Goal: Transaction & Acquisition: Purchase product/service

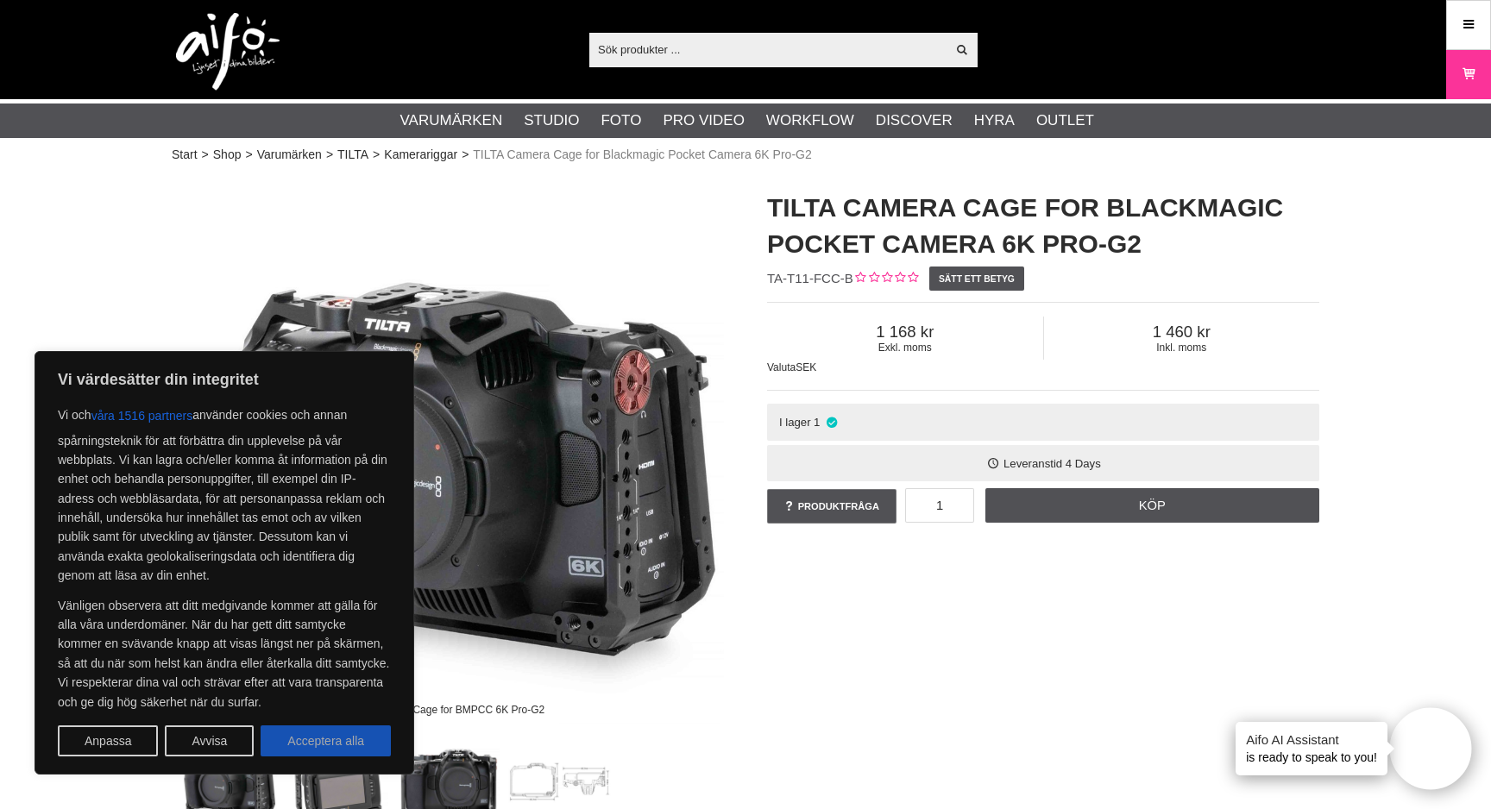
click at [339, 728] on button "Acceptera alla" at bounding box center [326, 741] width 130 height 31
checkbox input "true"
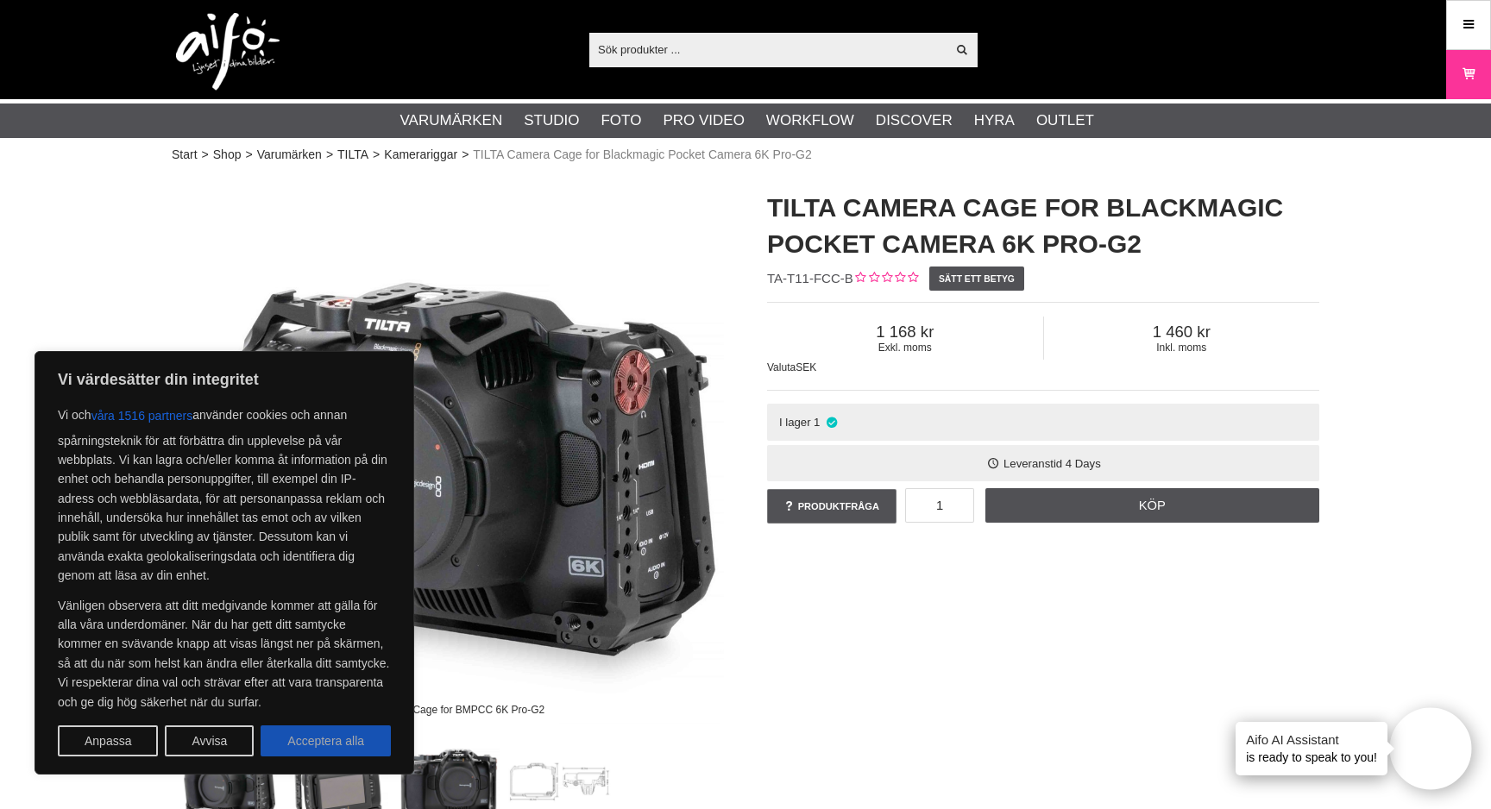
checkbox input "true"
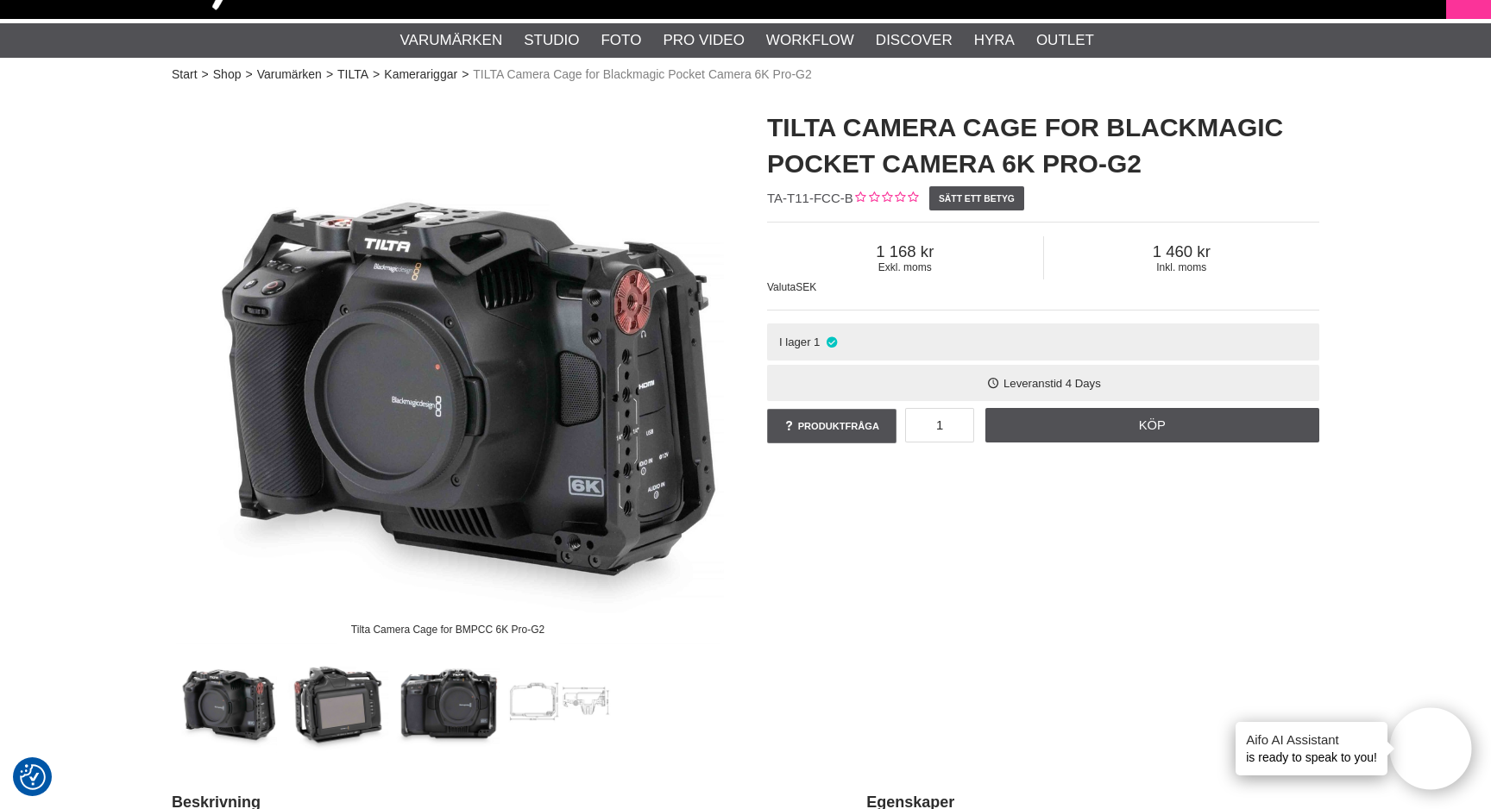
scroll to position [114, 0]
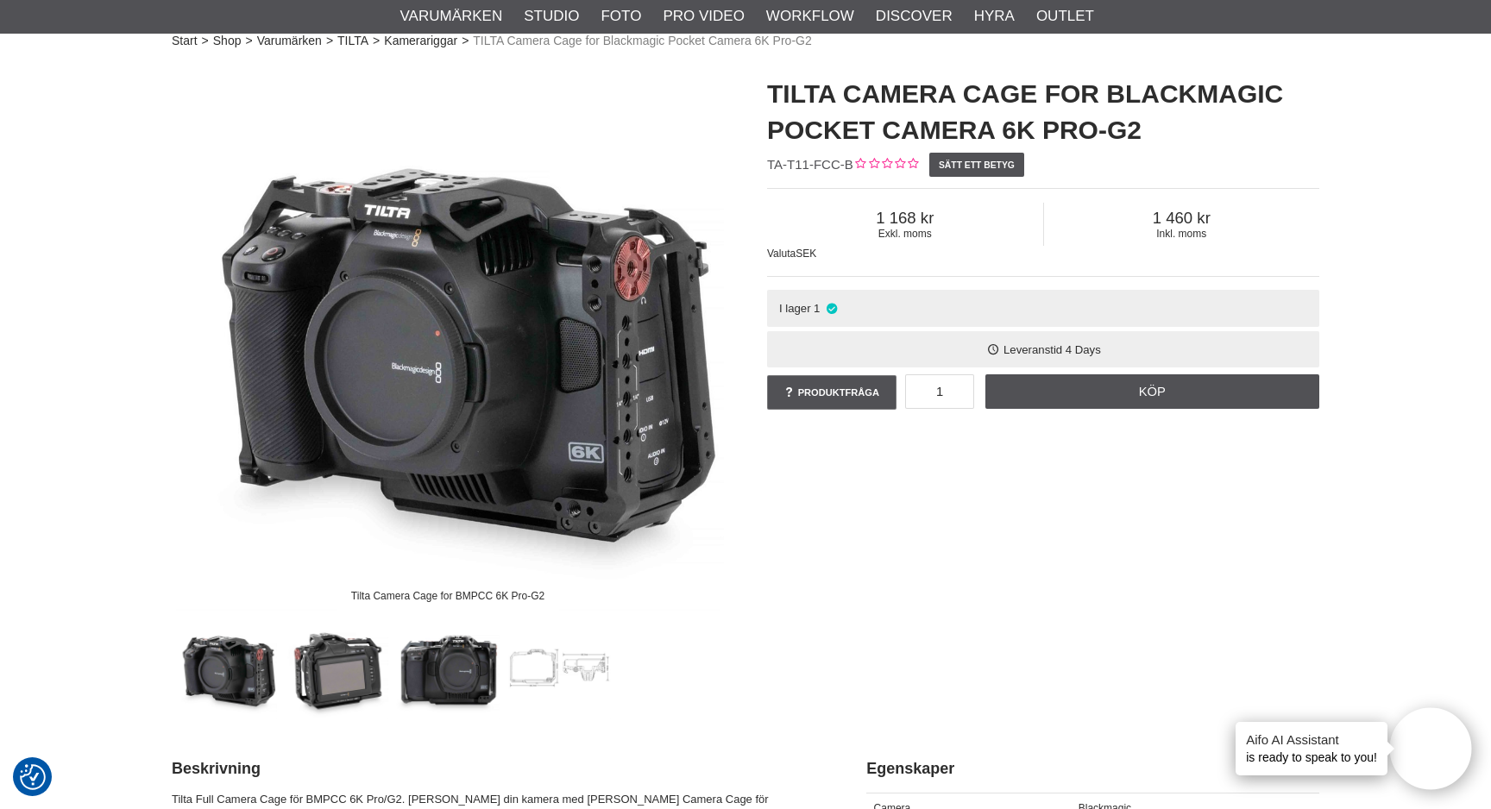
click at [354, 646] on img at bounding box center [337, 667] width 104 height 104
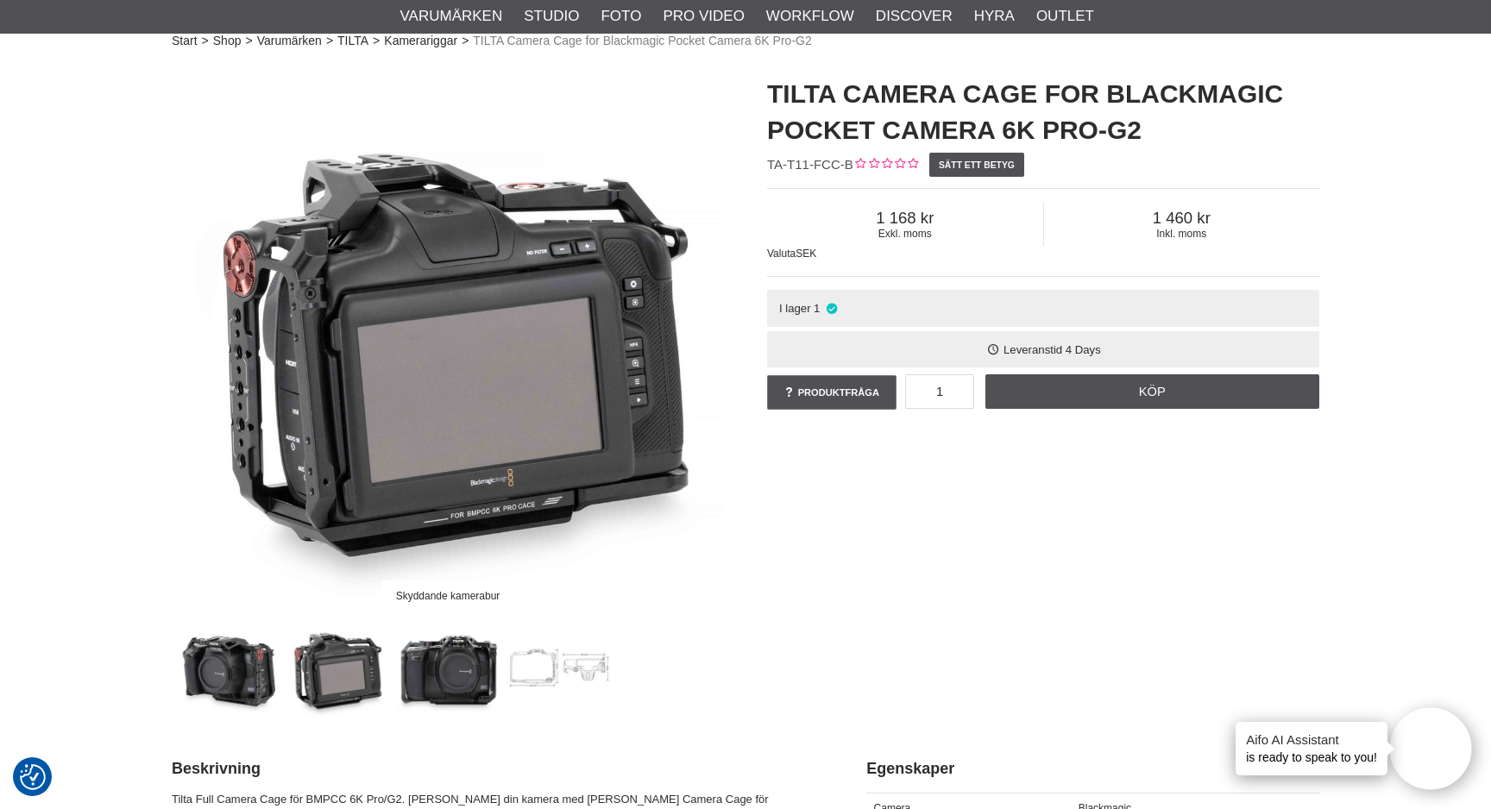
click at [446, 683] on img at bounding box center [448, 667] width 104 height 104
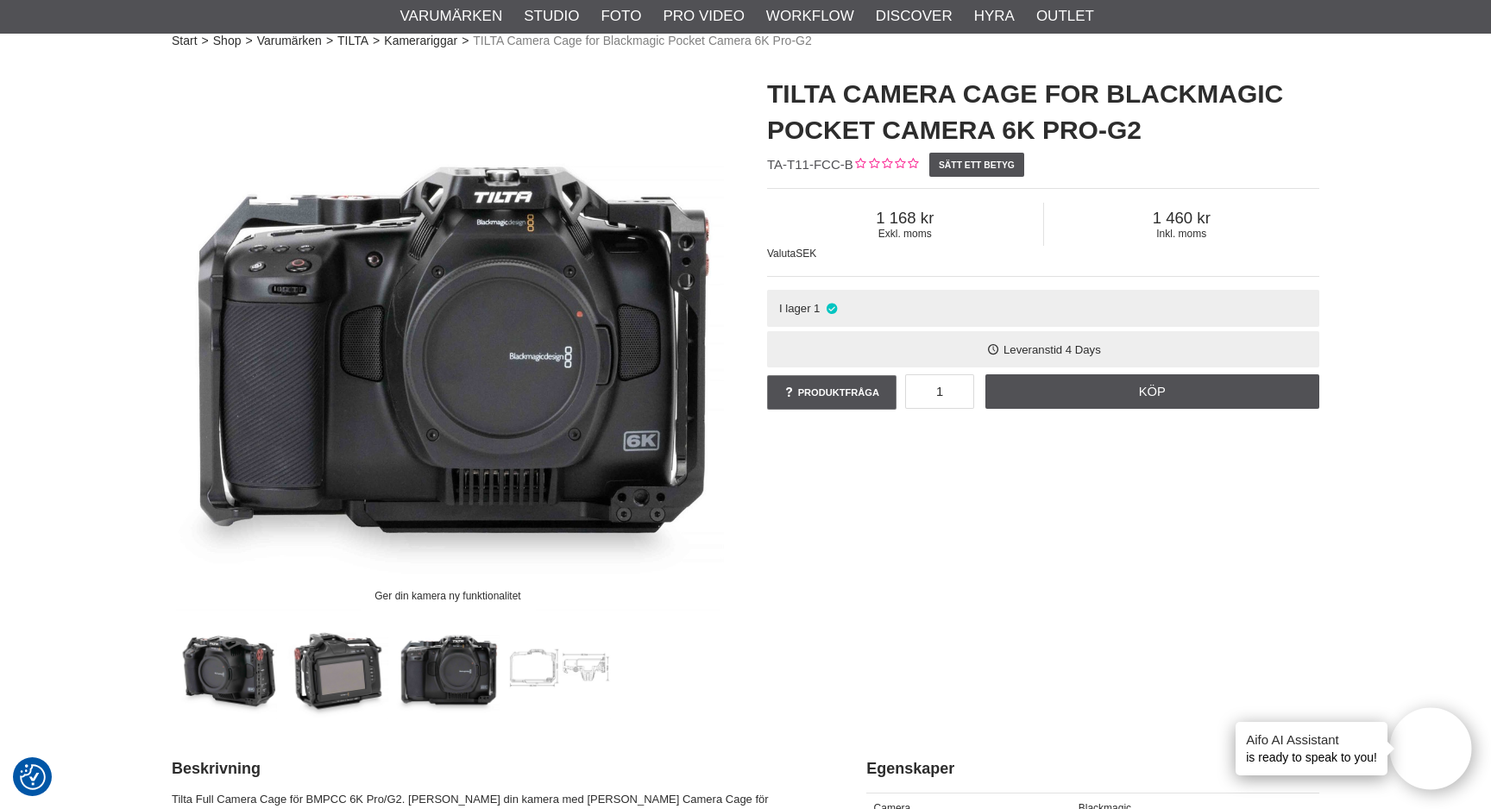
click at [520, 677] on img at bounding box center [559, 667] width 104 height 104
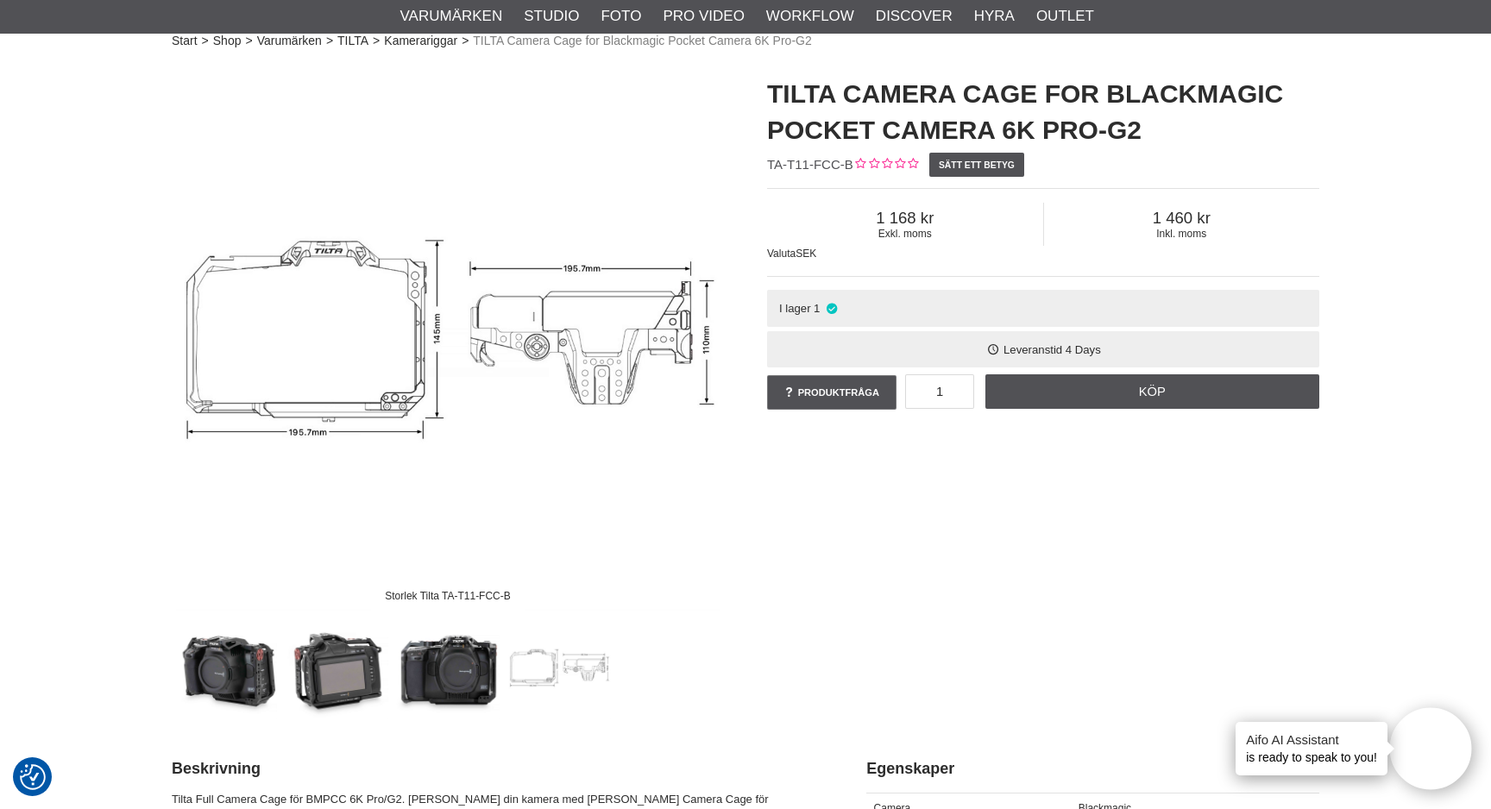
click at [572, 680] on img at bounding box center [559, 667] width 104 height 104
click at [583, 664] on img at bounding box center [559, 667] width 104 height 104
click at [538, 660] on img at bounding box center [559, 667] width 104 height 104
click at [482, 664] on img at bounding box center [448, 667] width 104 height 104
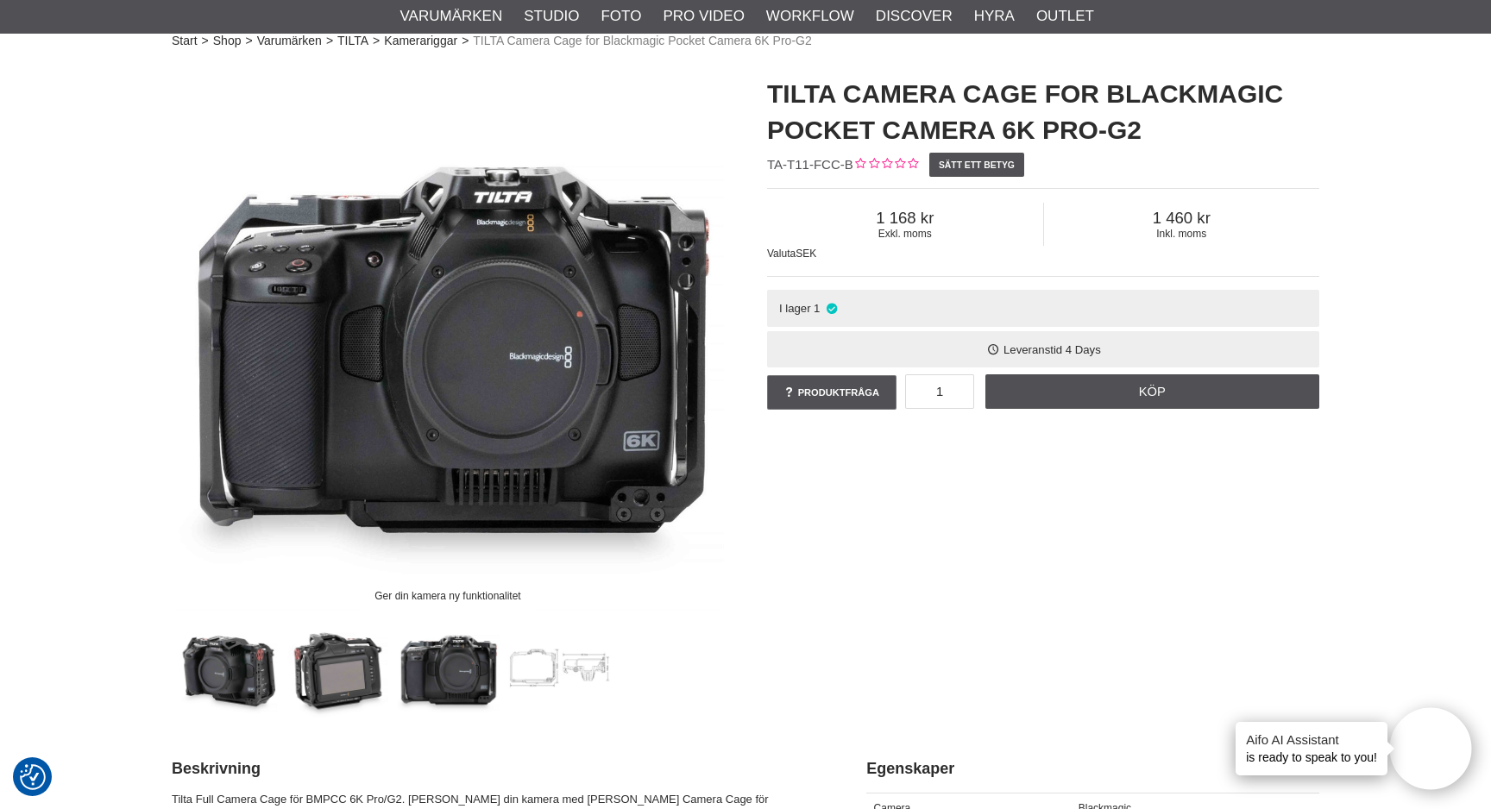
click at [336, 664] on img at bounding box center [337, 667] width 104 height 104
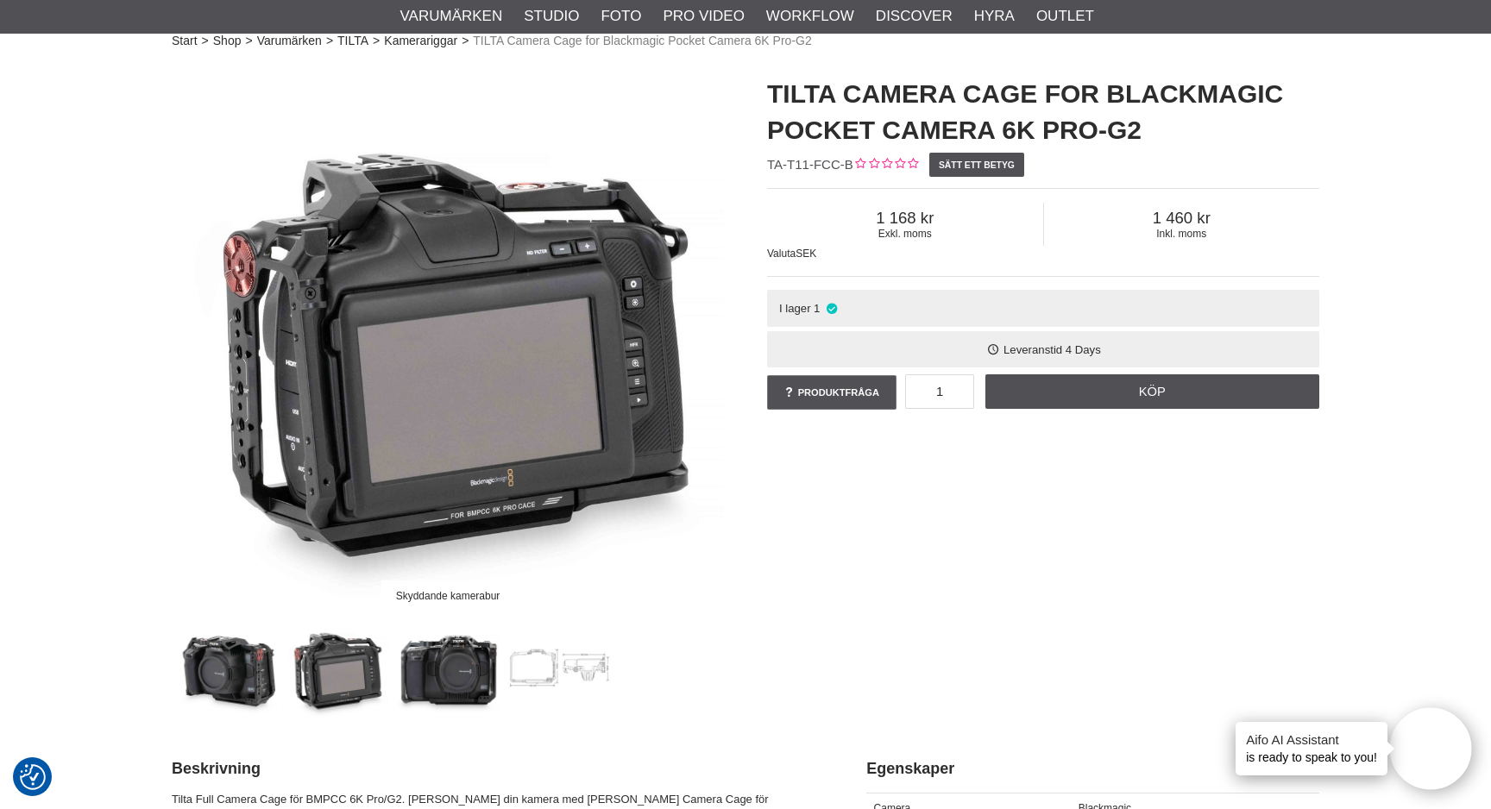
click at [239, 664] on img at bounding box center [225, 667] width 104 height 104
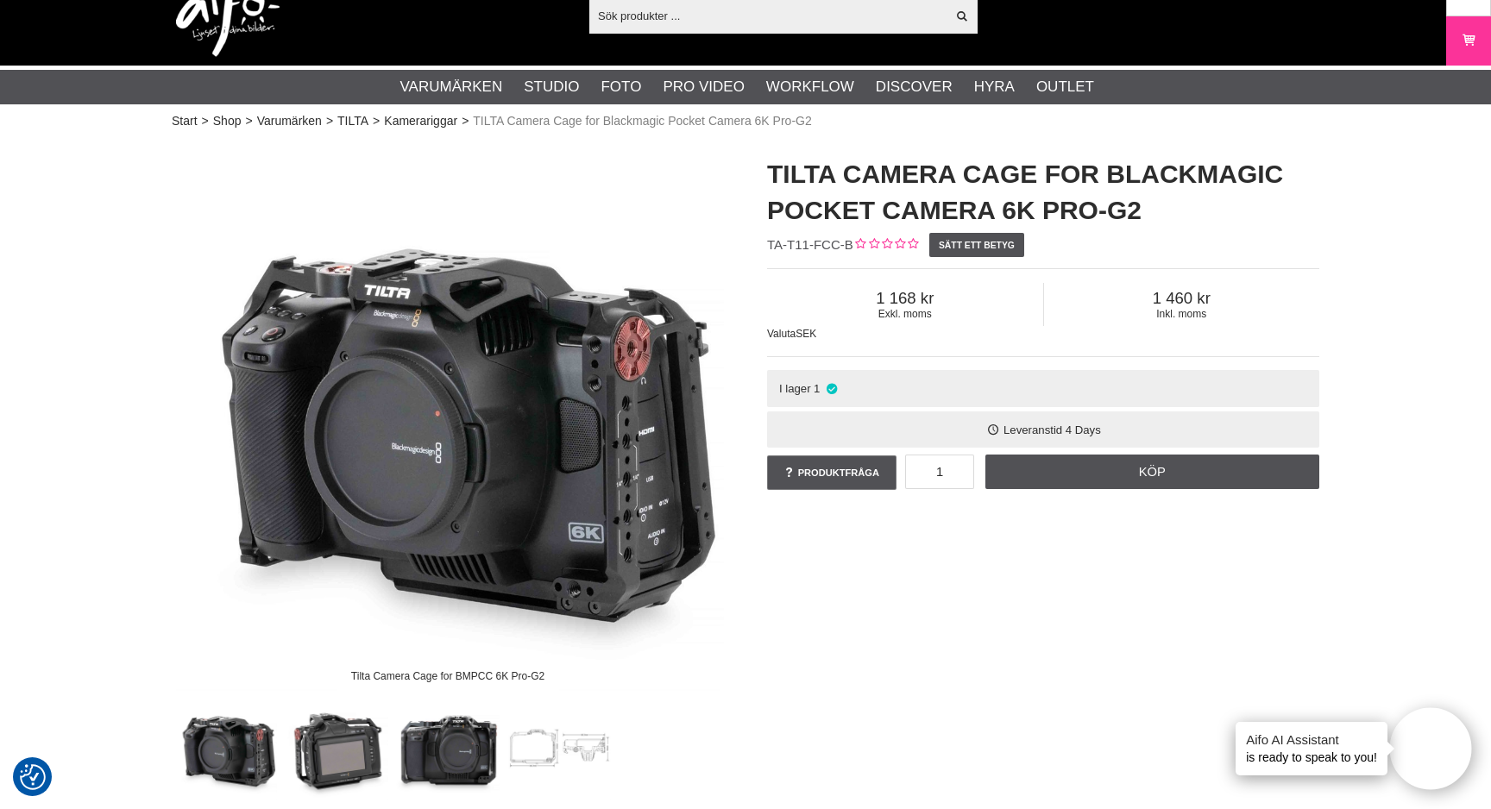
scroll to position [0, 0]
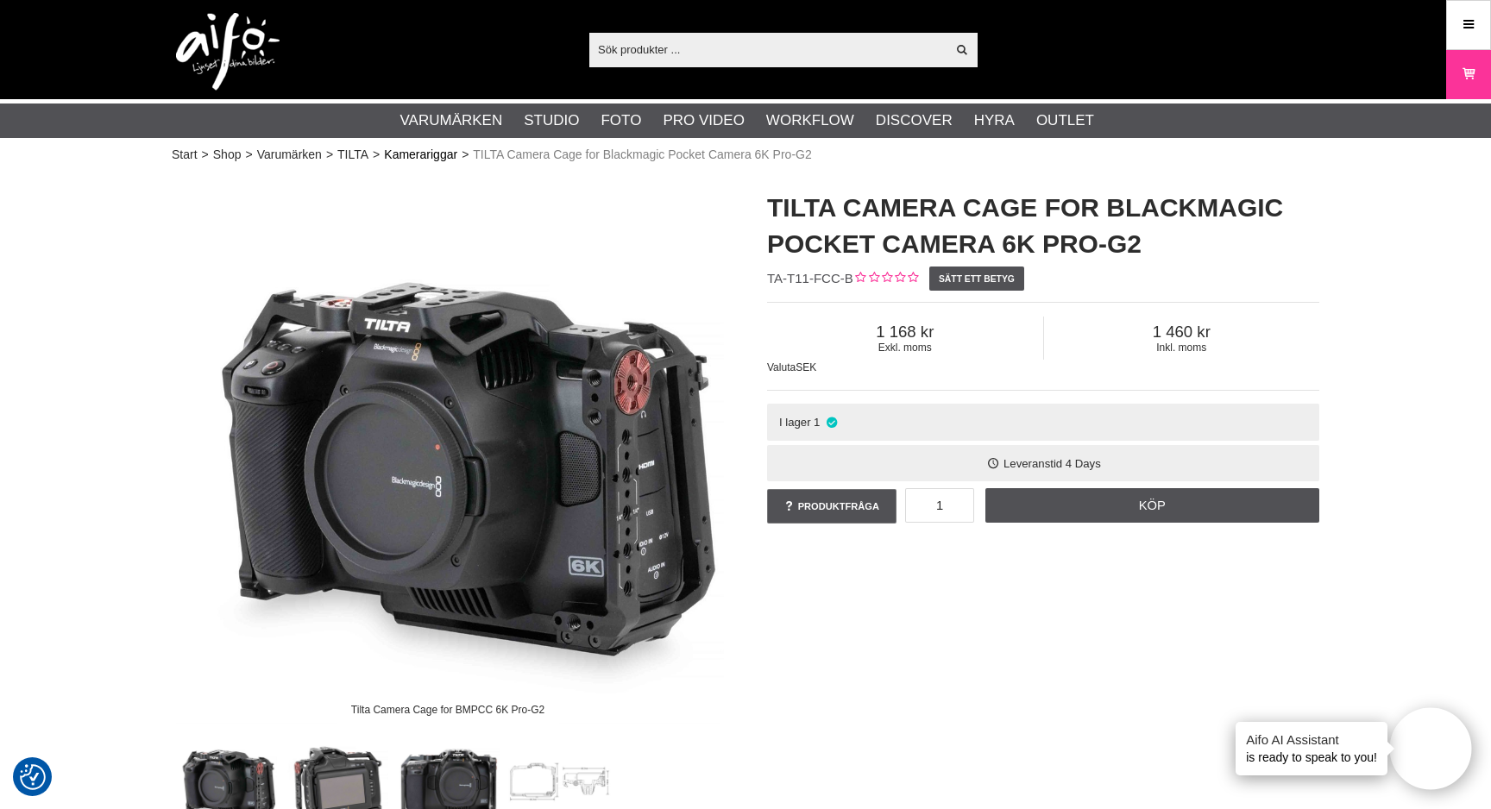
click at [421, 157] on link "Kamerariggar" at bounding box center [420, 155] width 73 height 18
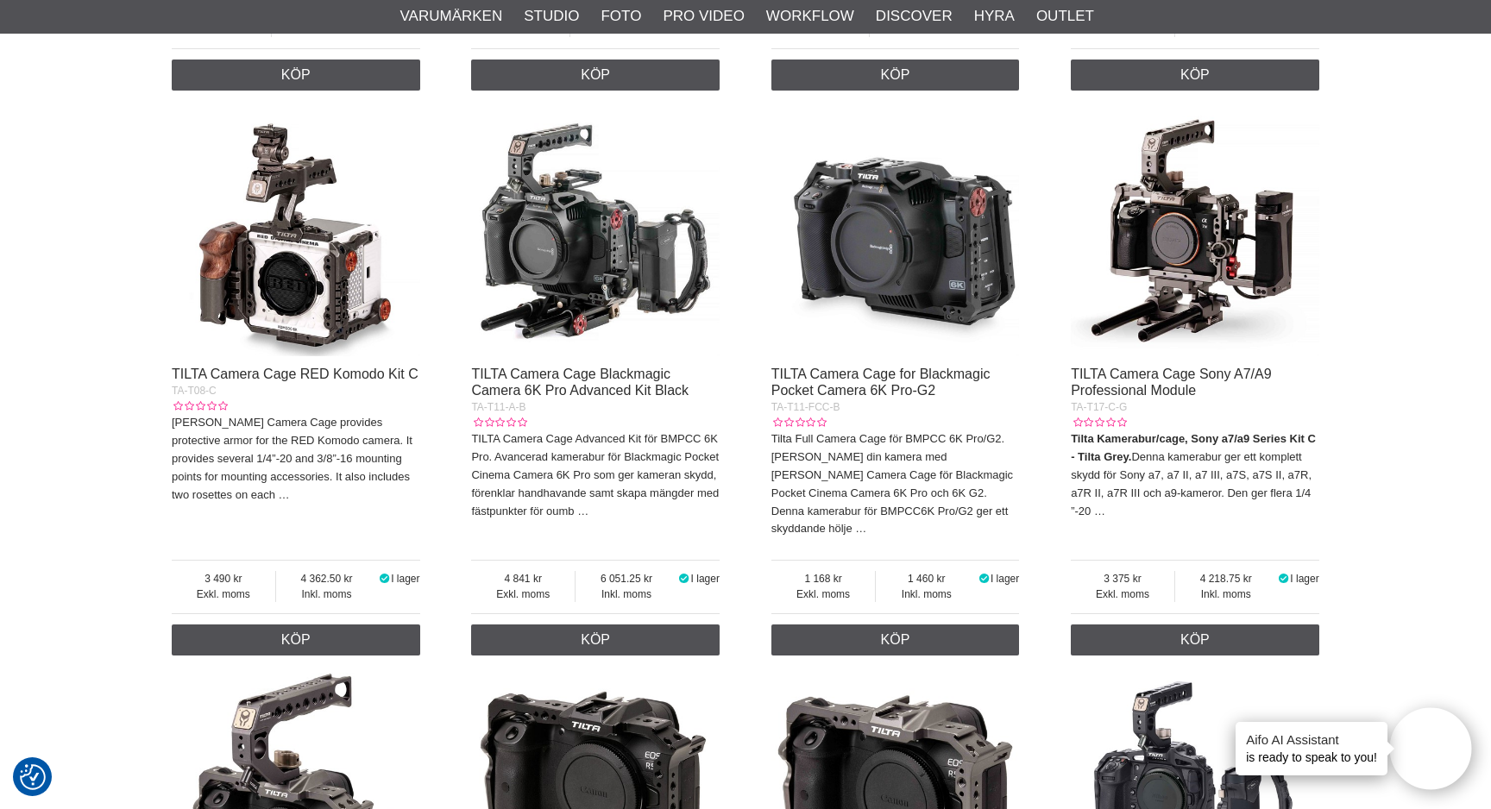
scroll to position [1641, 0]
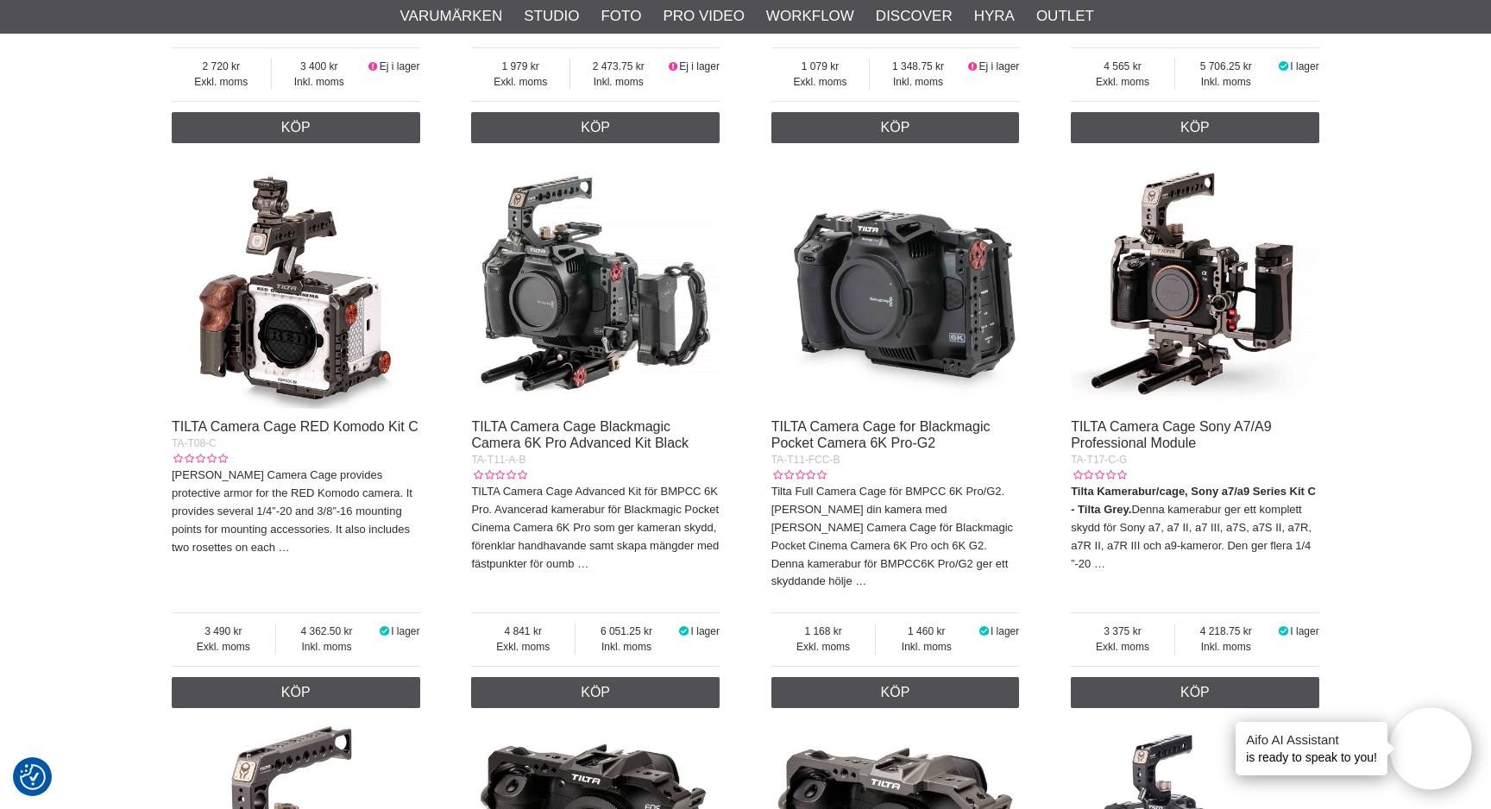
click at [623, 299] on img at bounding box center [595, 285] width 249 height 249
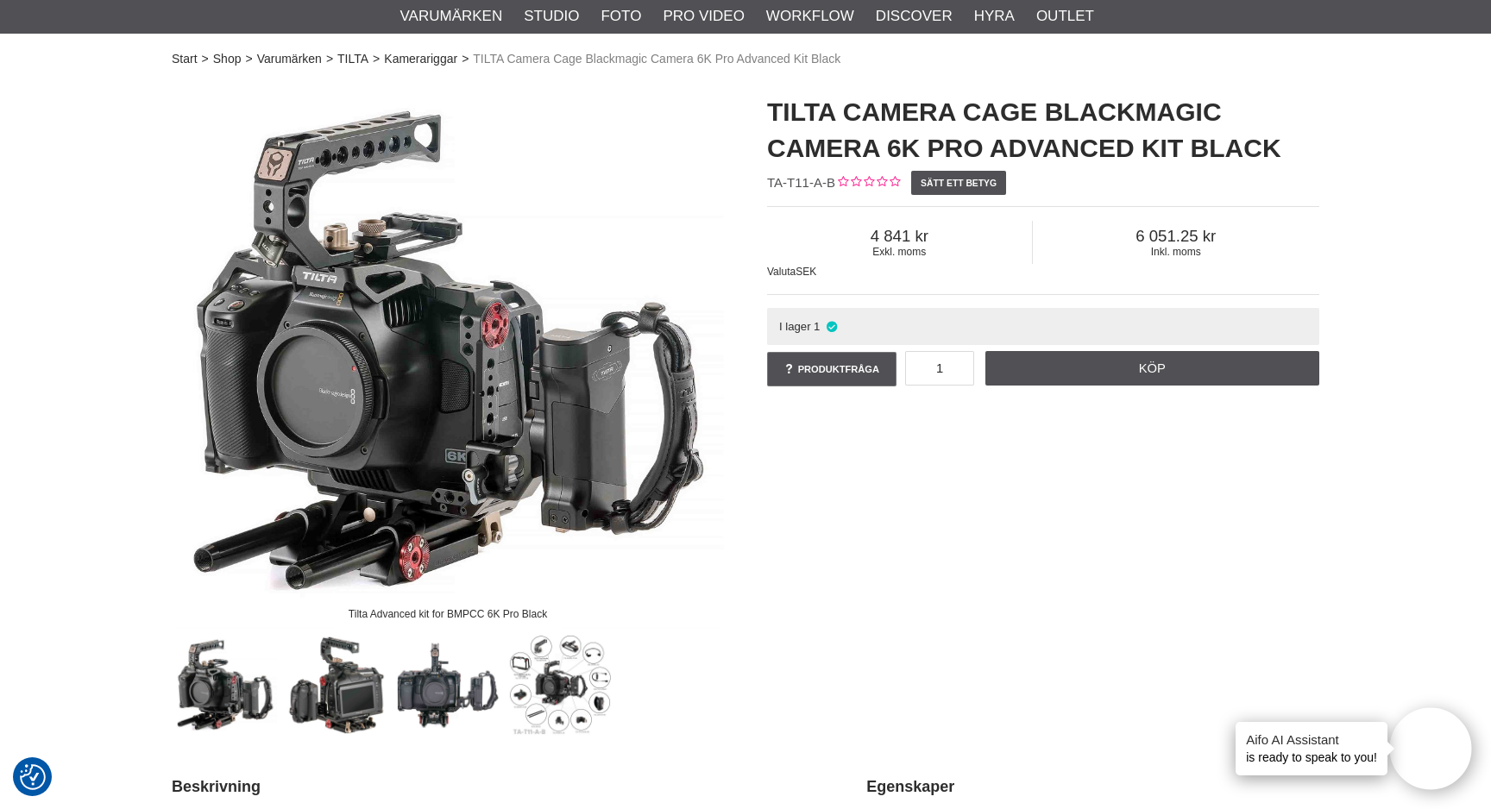
scroll to position [98, 0]
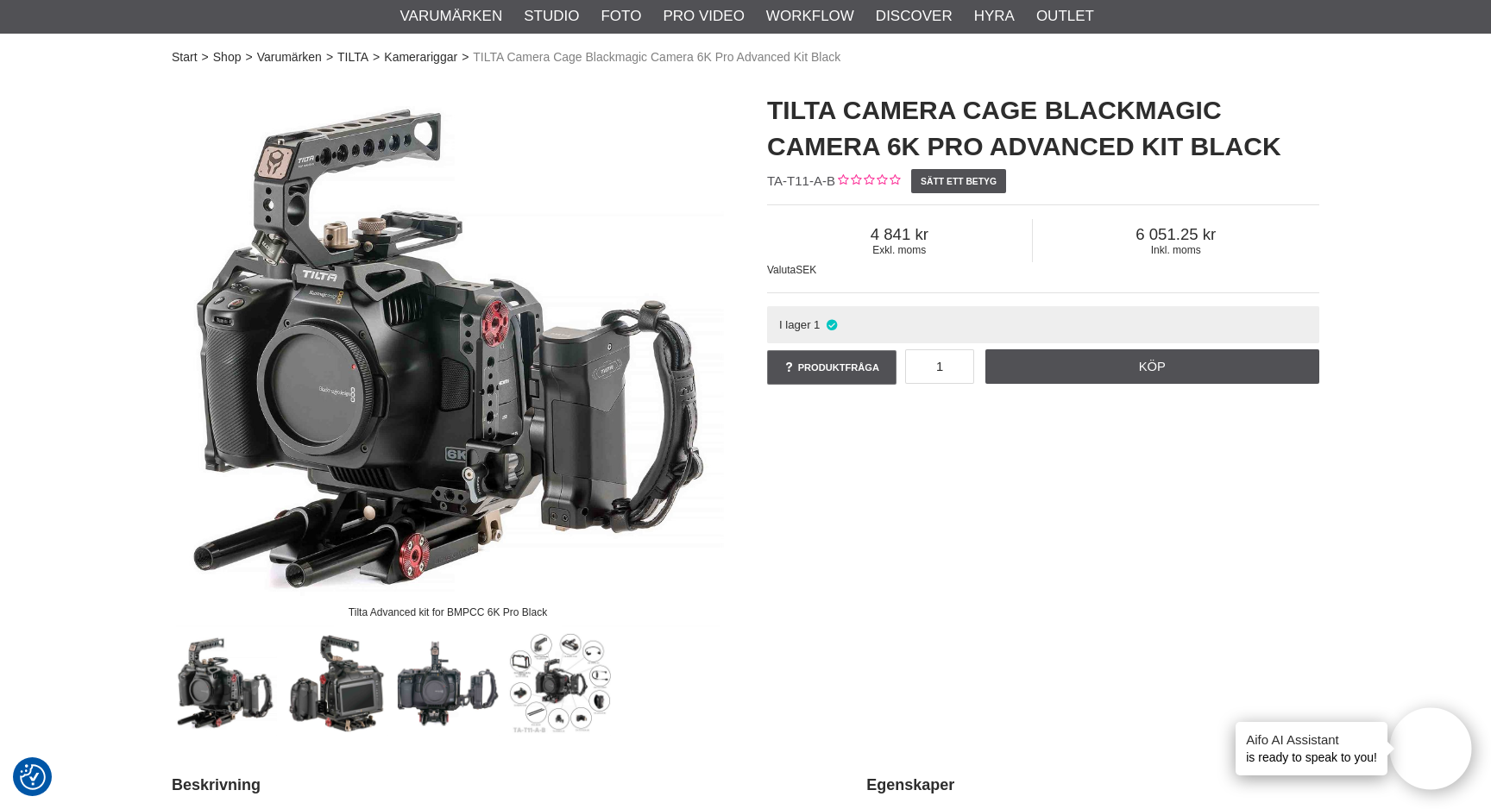
click at [239, 699] on img at bounding box center [225, 684] width 104 height 104
click at [357, 691] on img at bounding box center [337, 684] width 104 height 104
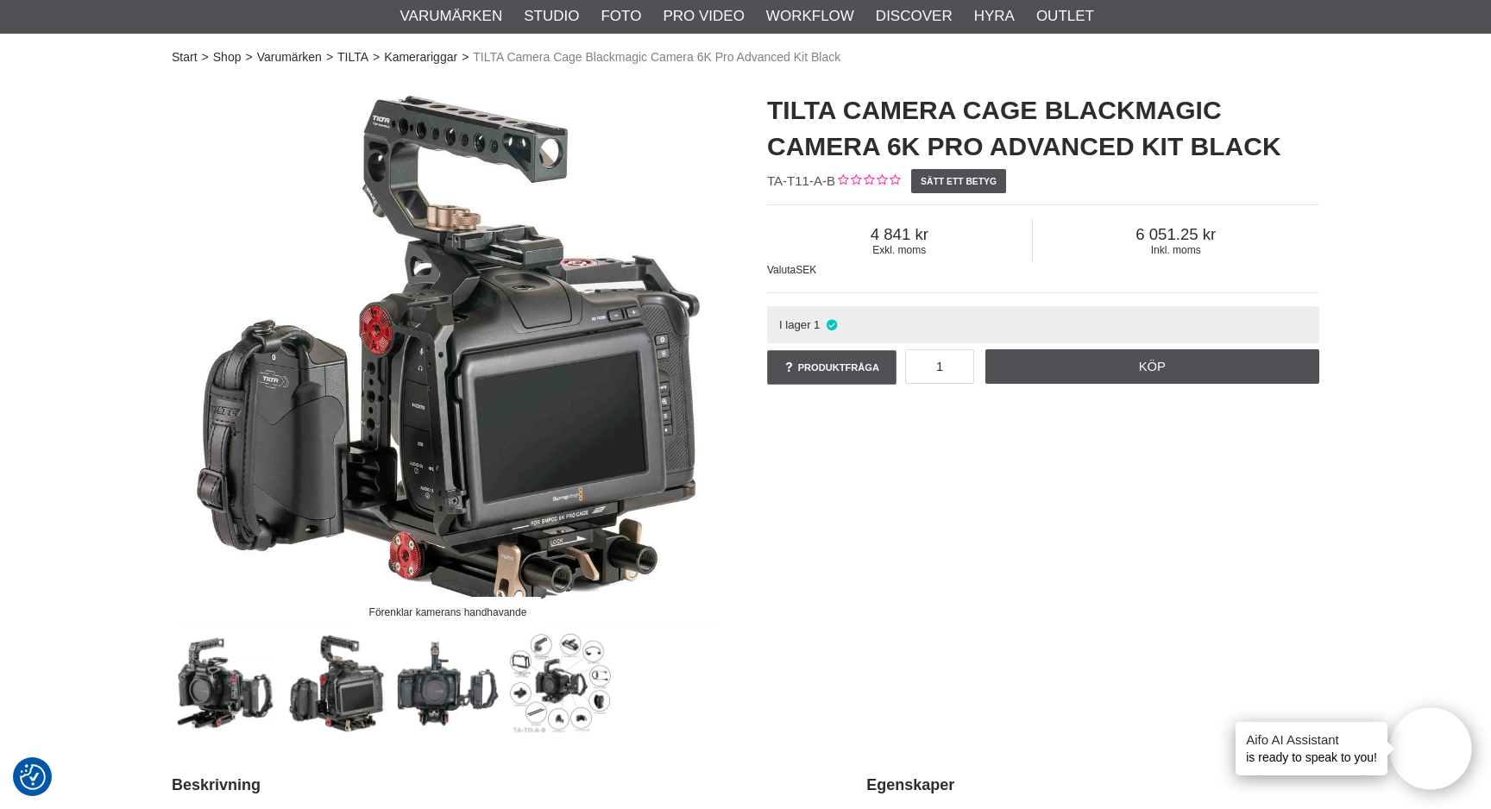
click at [438, 686] on img at bounding box center [448, 684] width 104 height 104
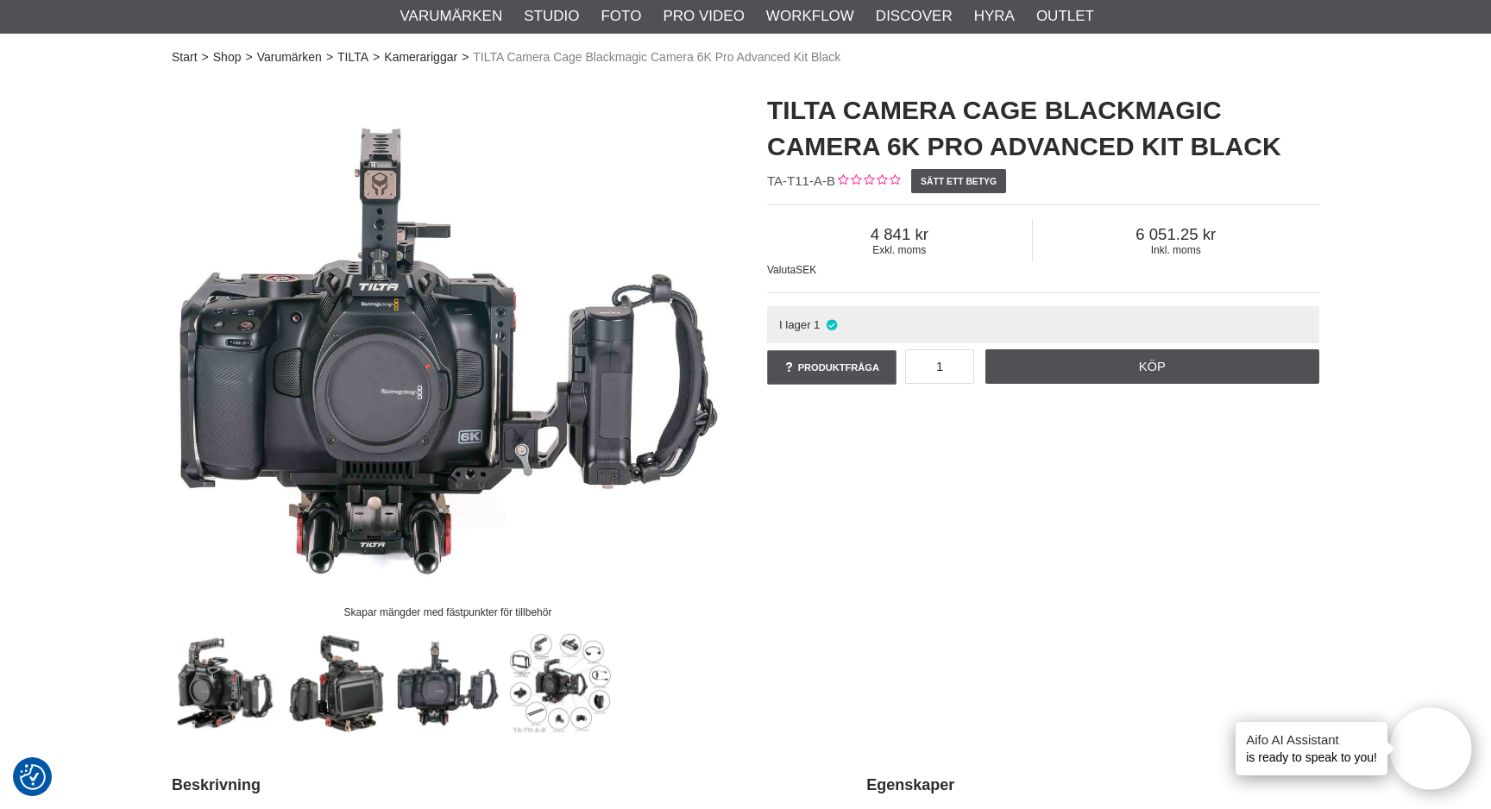
click at [591, 686] on img at bounding box center [559, 684] width 104 height 104
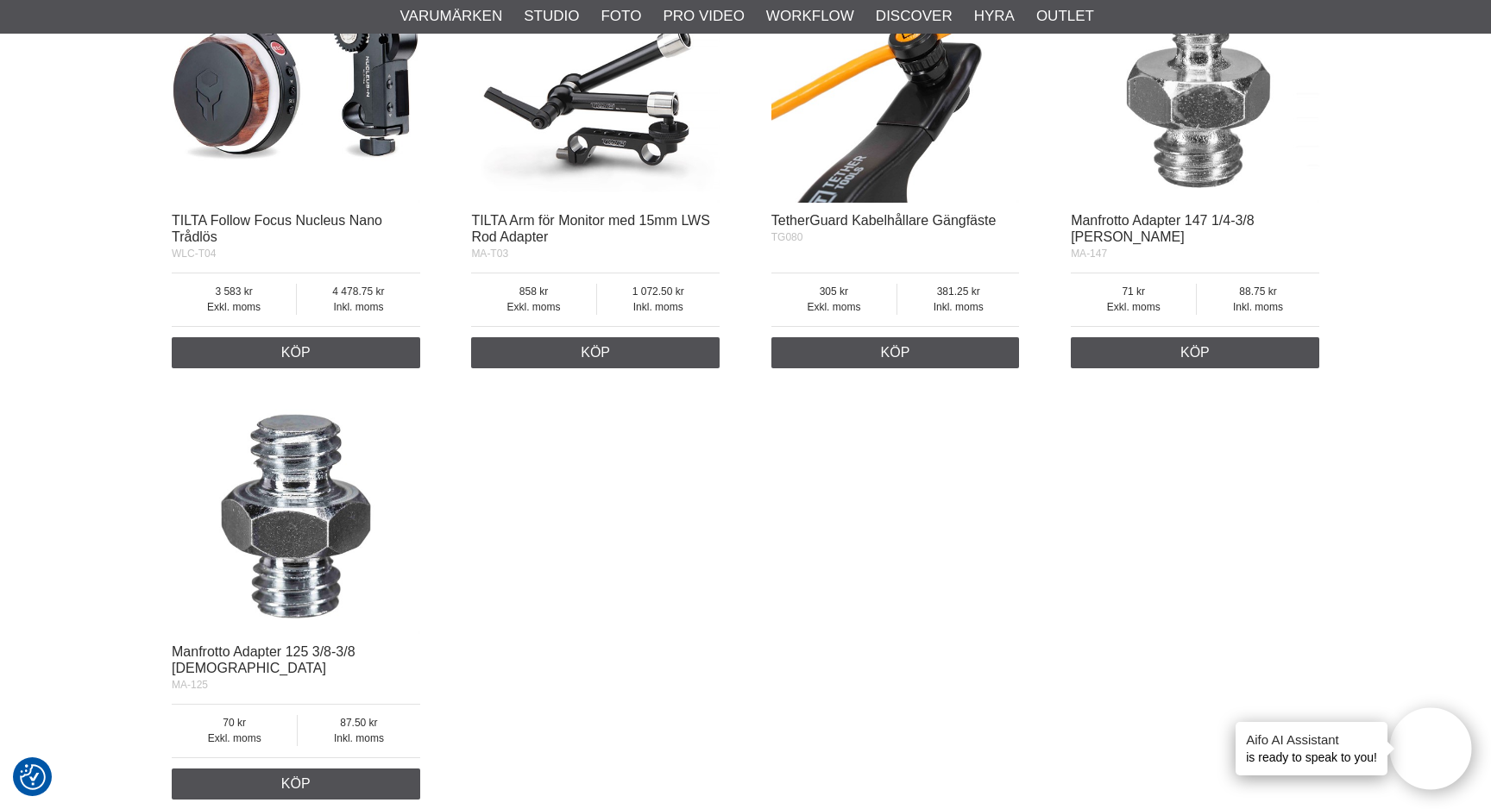
scroll to position [2531, 0]
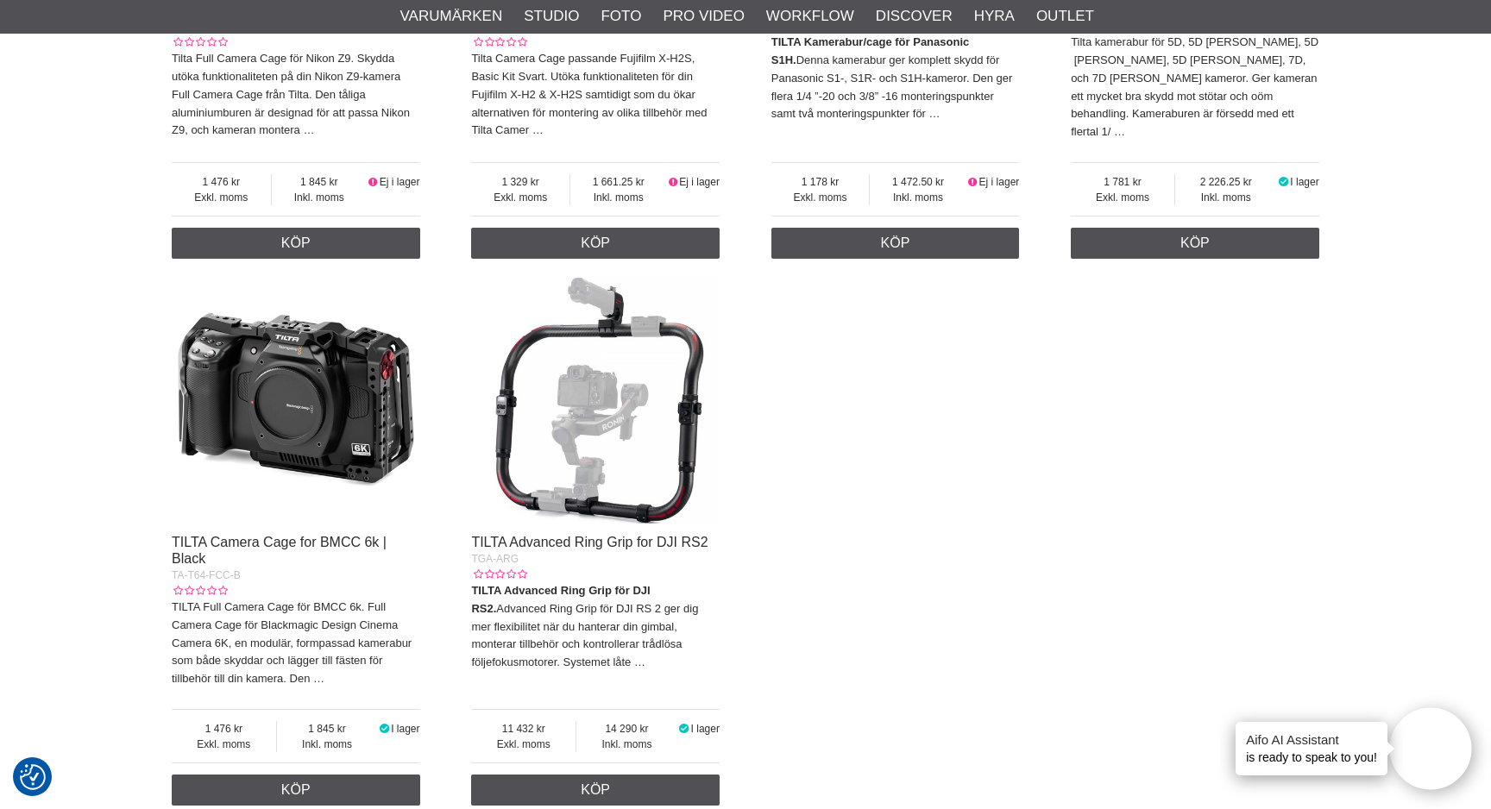
scroll to position [3188, 0]
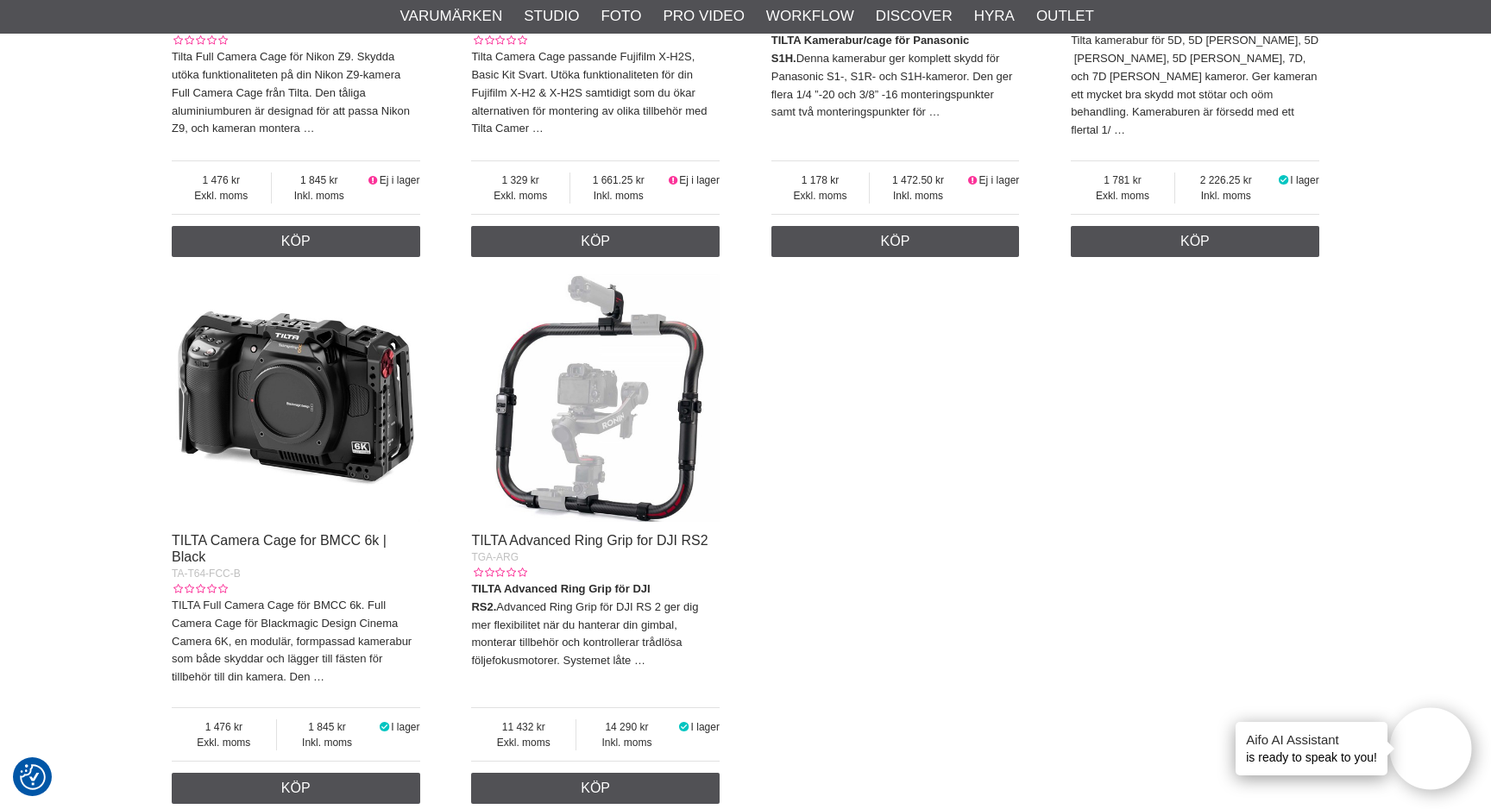
click at [336, 423] on img at bounding box center [296, 398] width 249 height 249
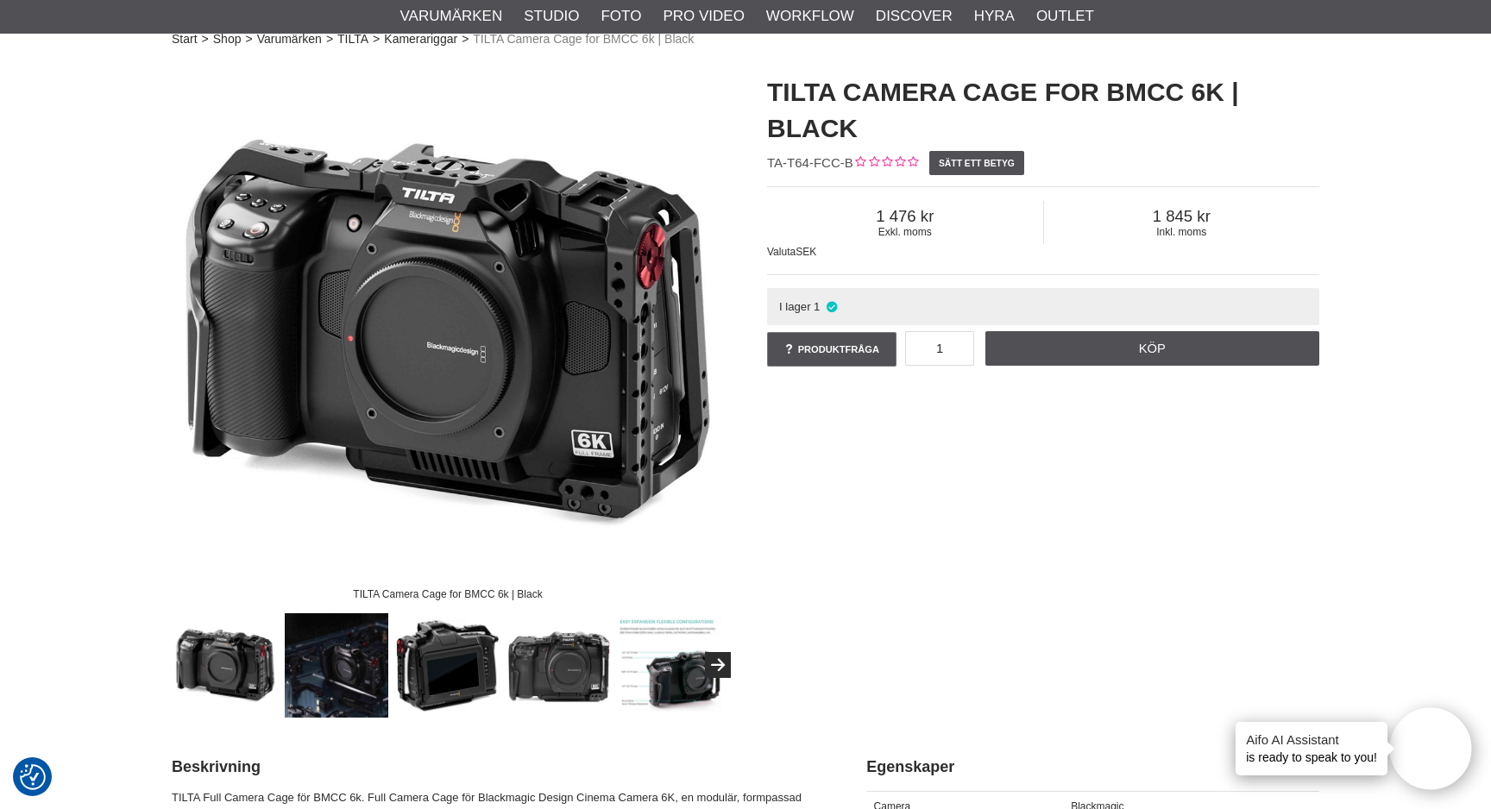
scroll to position [135, 0]
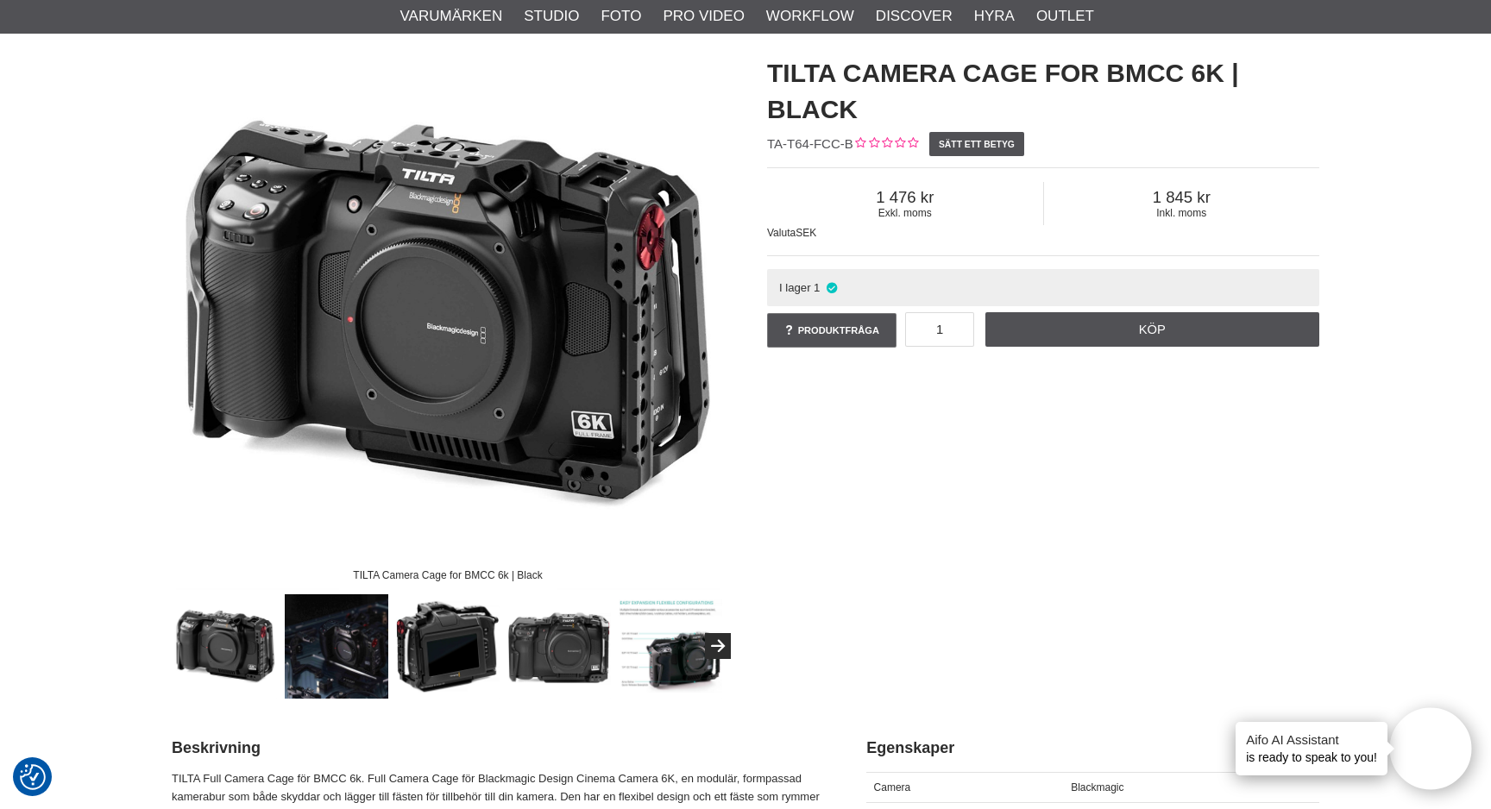
click at [255, 642] on img at bounding box center [225, 647] width 104 height 104
click at [288, 645] on img at bounding box center [337, 647] width 104 height 104
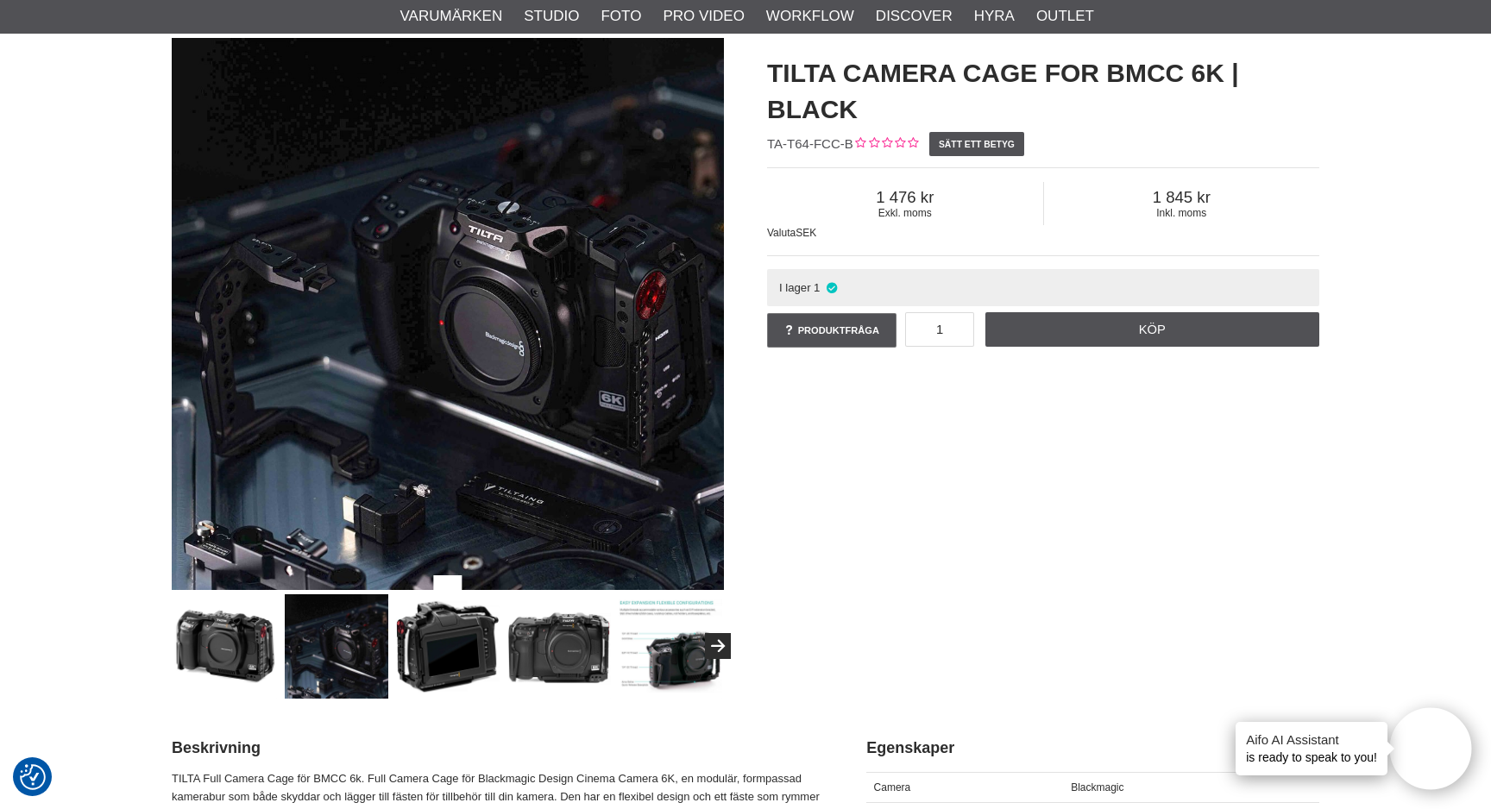
click at [431, 667] on img at bounding box center [448, 647] width 104 height 104
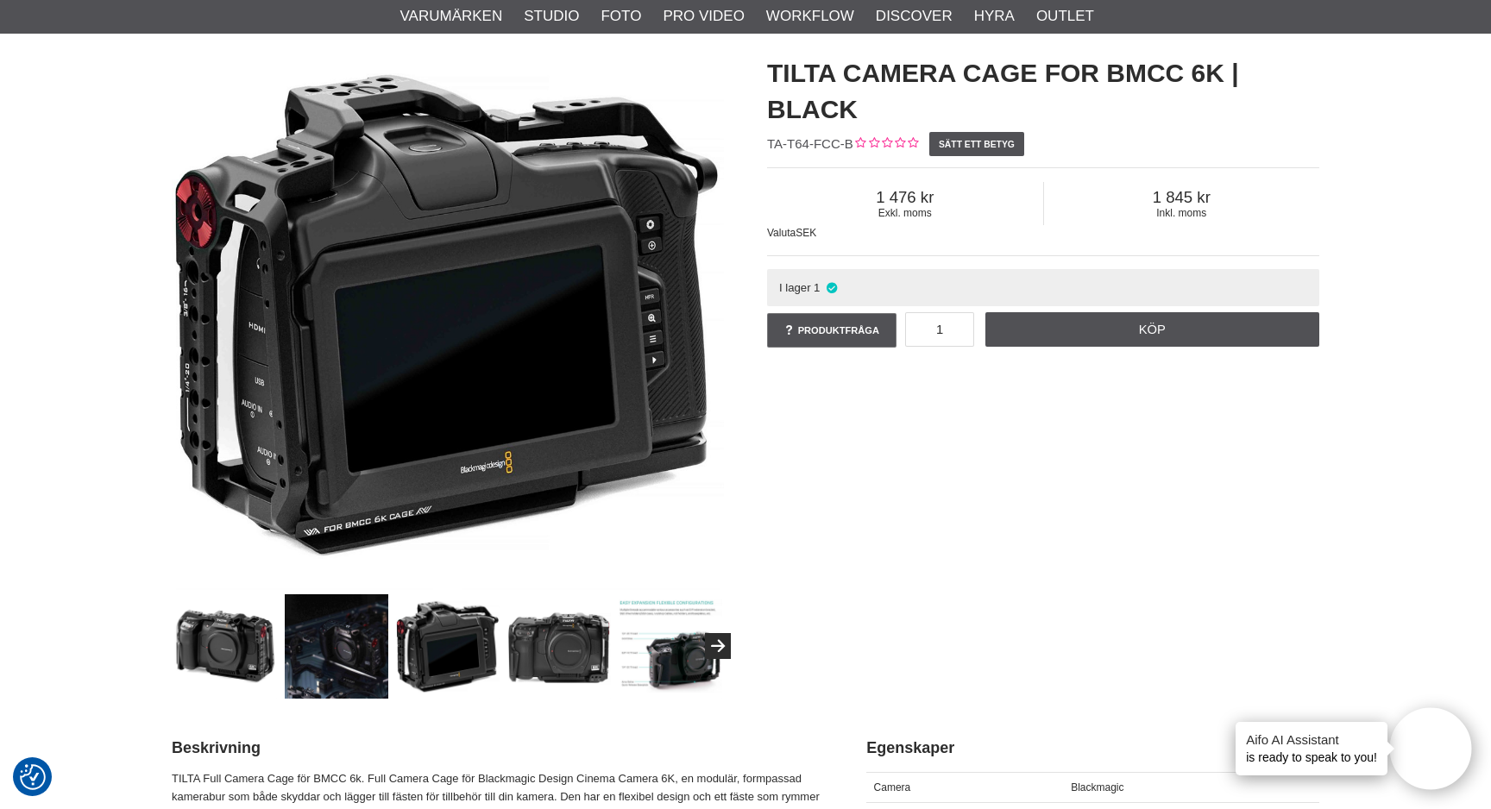
click at [549, 682] on img at bounding box center [559, 647] width 104 height 104
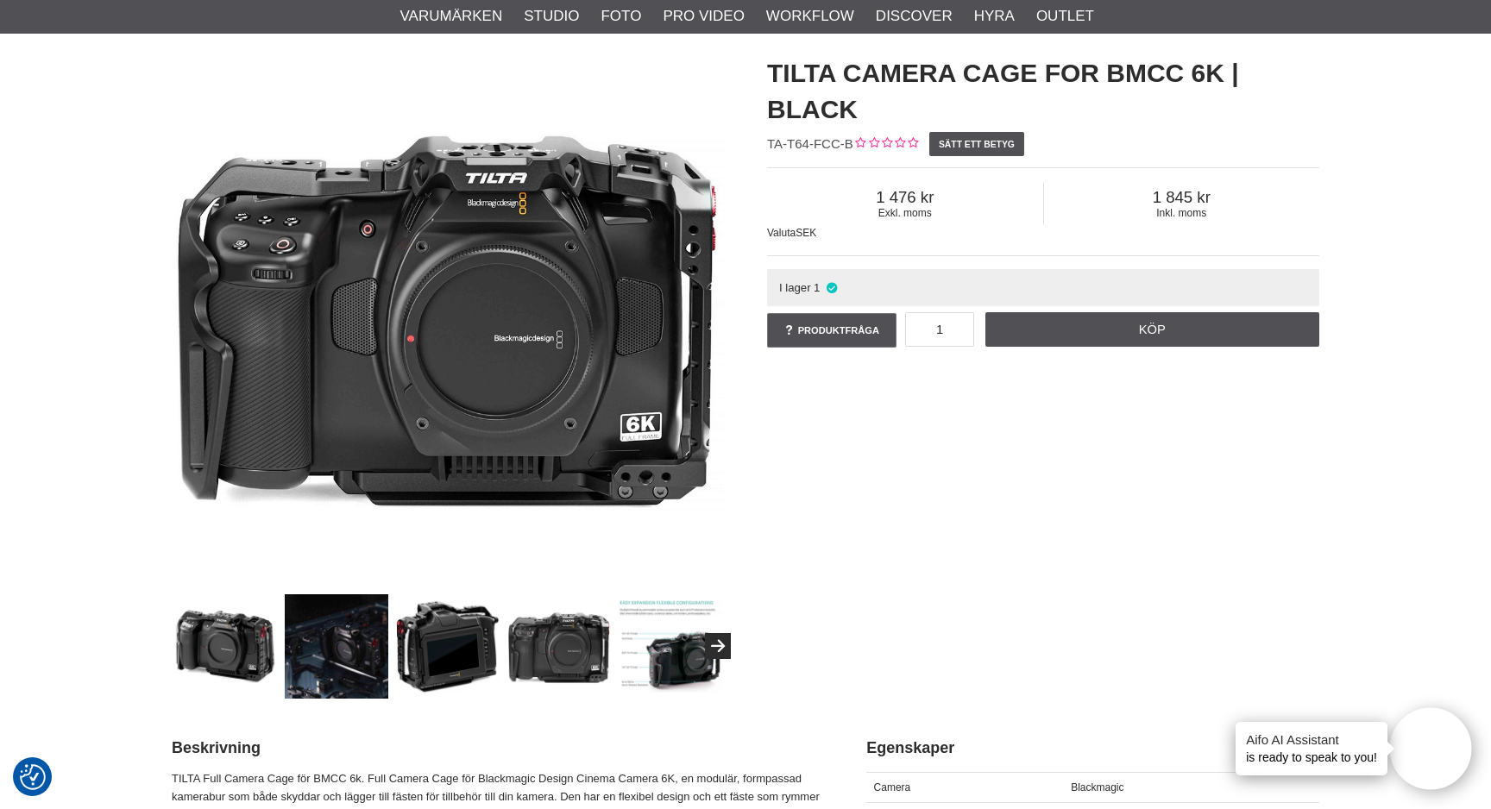
click at [580, 677] on img at bounding box center [559, 647] width 104 height 104
click at [665, 670] on img at bounding box center [671, 647] width 104 height 104
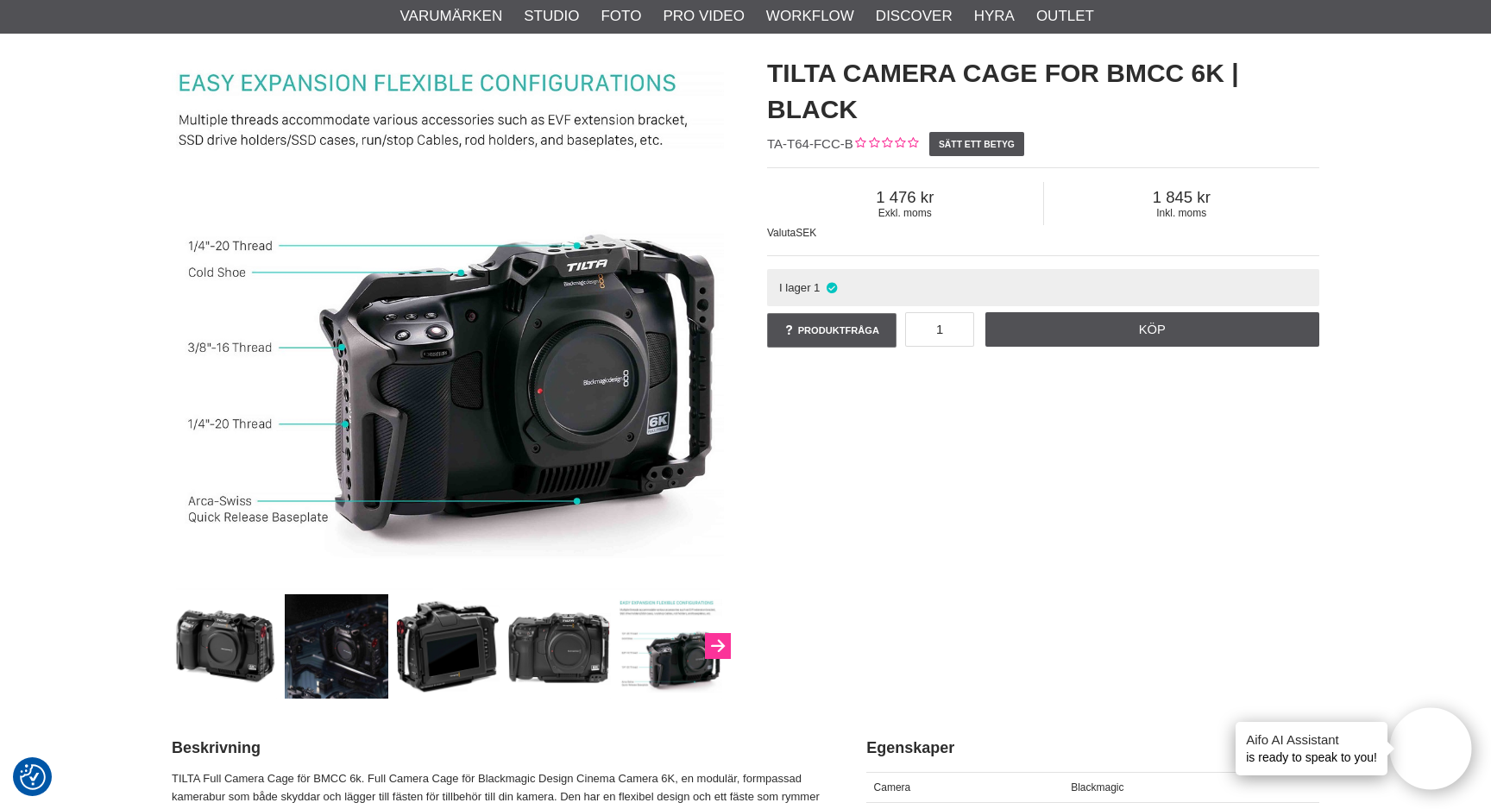
click at [721, 653] on icon "Next" at bounding box center [718, 647] width 21 height 16
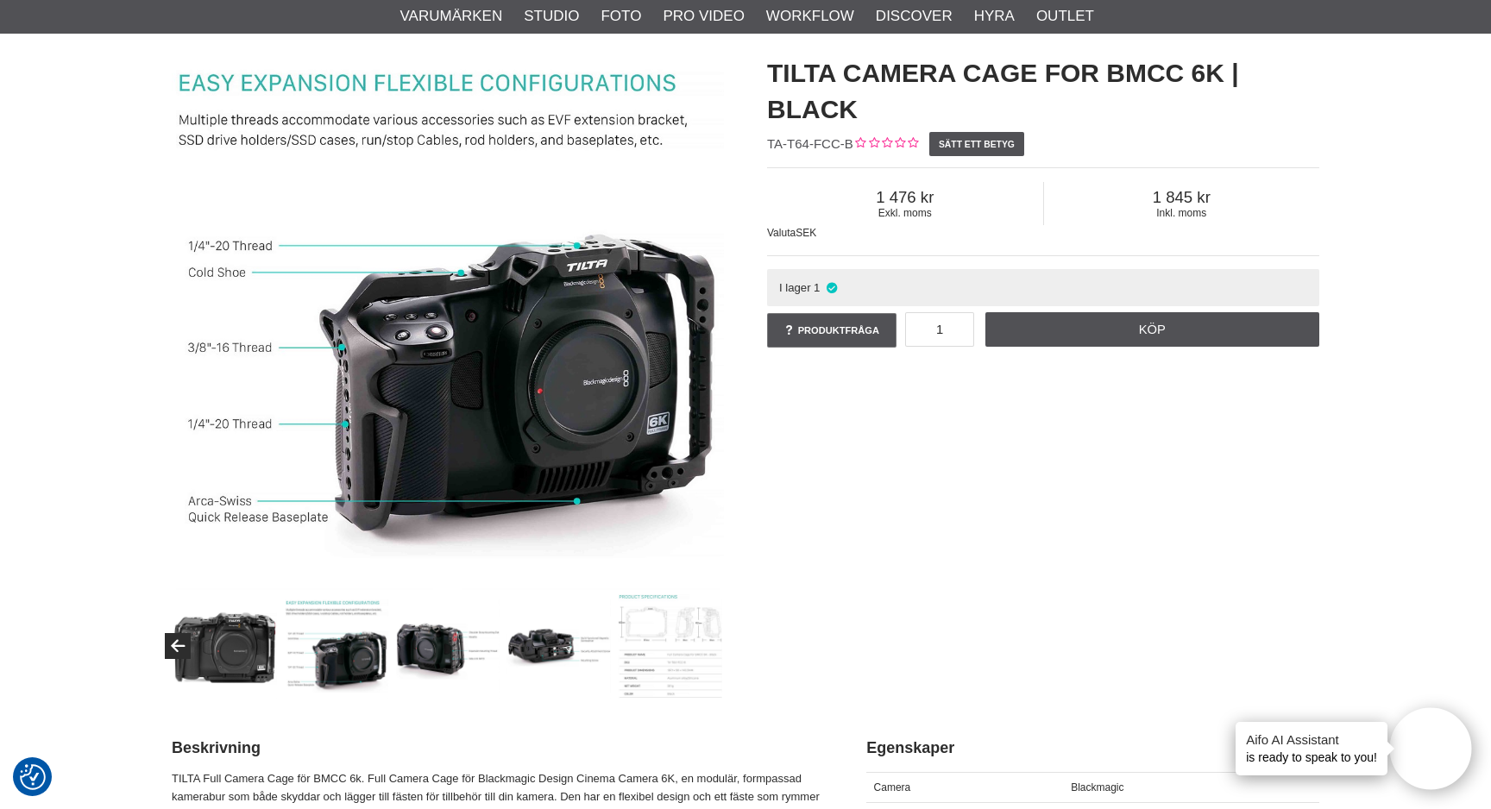
click at [470, 671] on img at bounding box center [448, 647] width 104 height 104
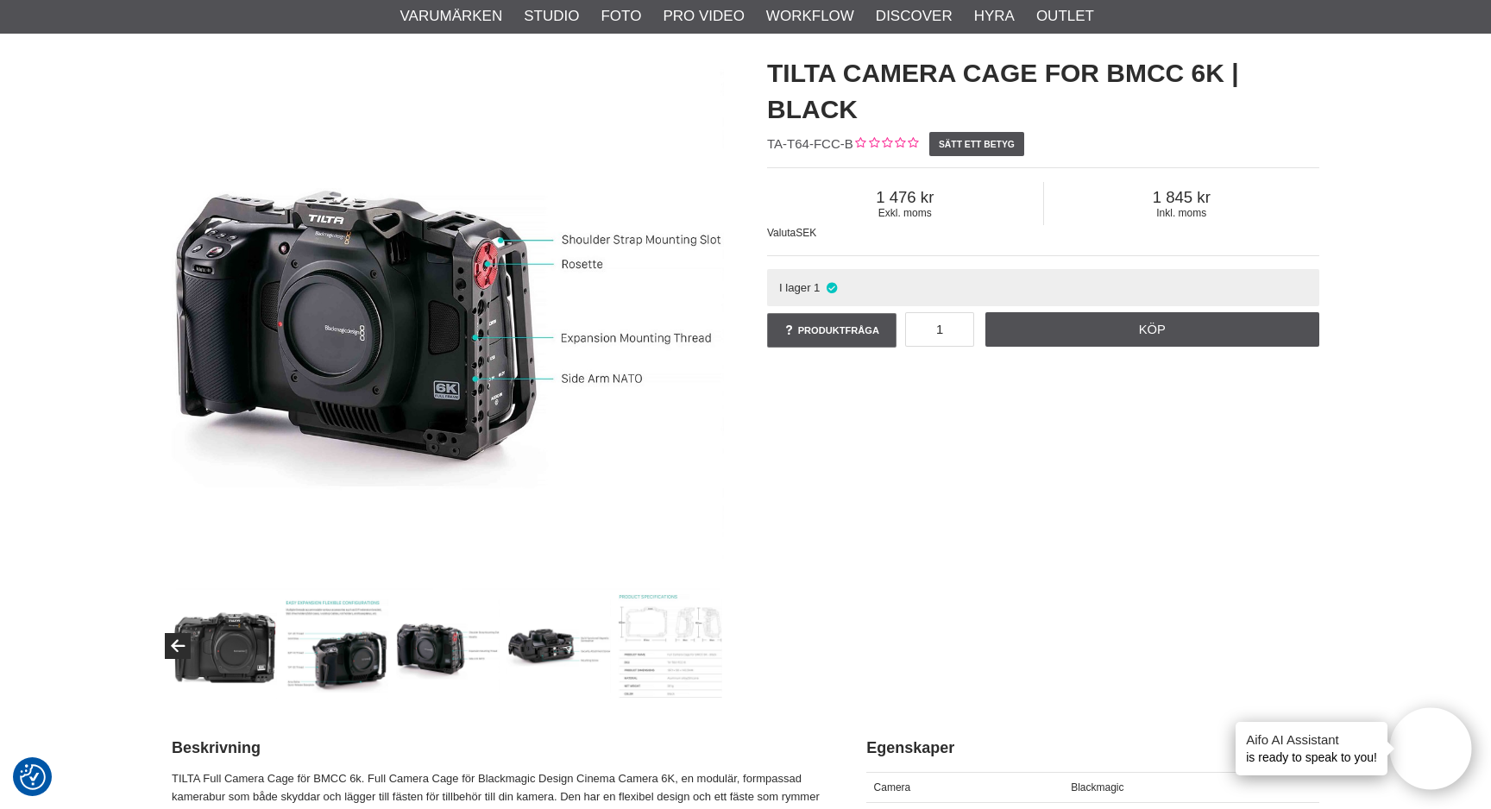
click at [541, 670] on img at bounding box center [559, 647] width 104 height 104
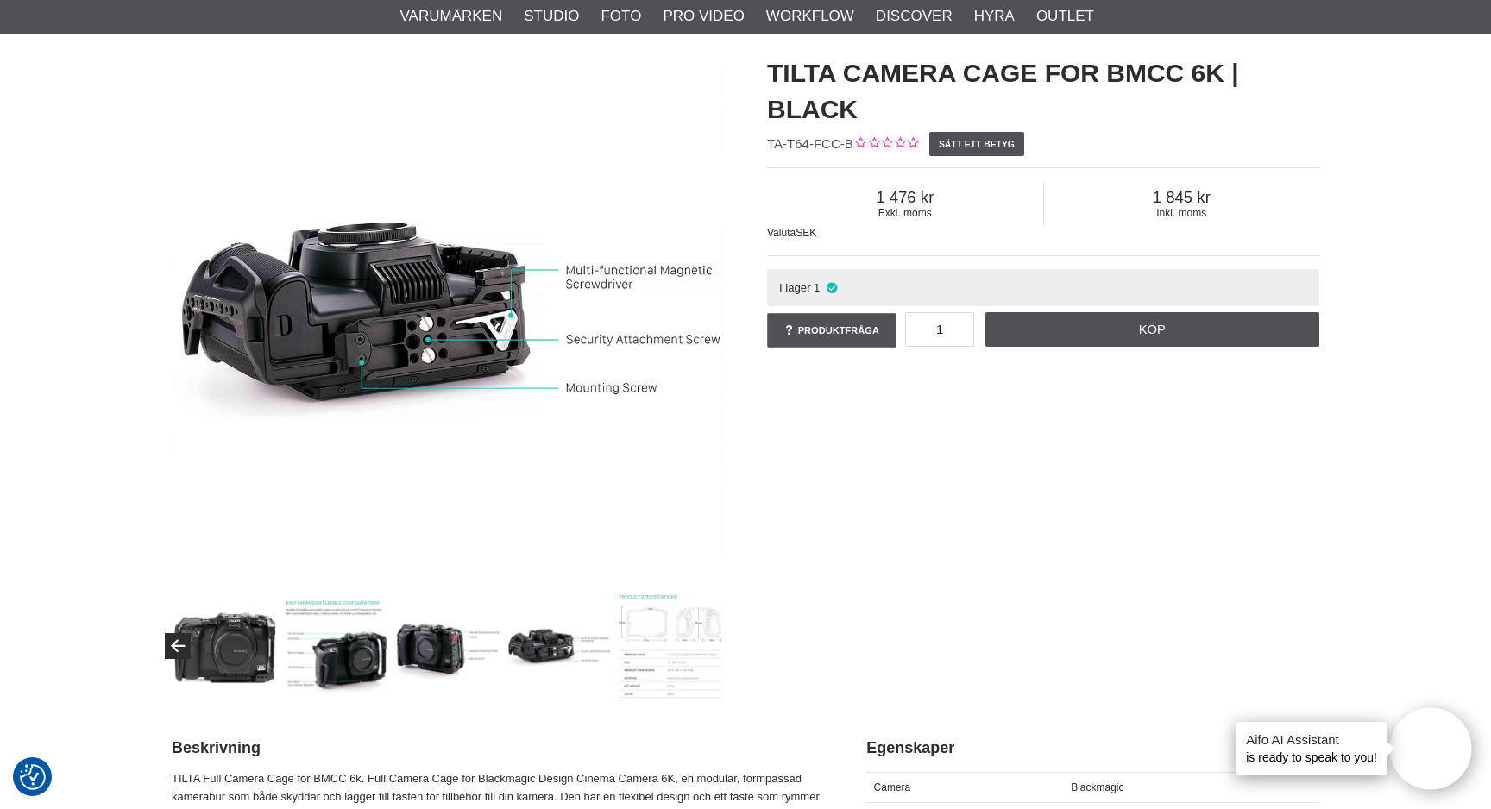
click at [599, 668] on img at bounding box center [559, 647] width 104 height 104
click at [575, 653] on img at bounding box center [559, 647] width 104 height 104
click at [613, 656] on div at bounding box center [281, 647] width 891 height 104
click at [633, 656] on img at bounding box center [670, 647] width 104 height 104
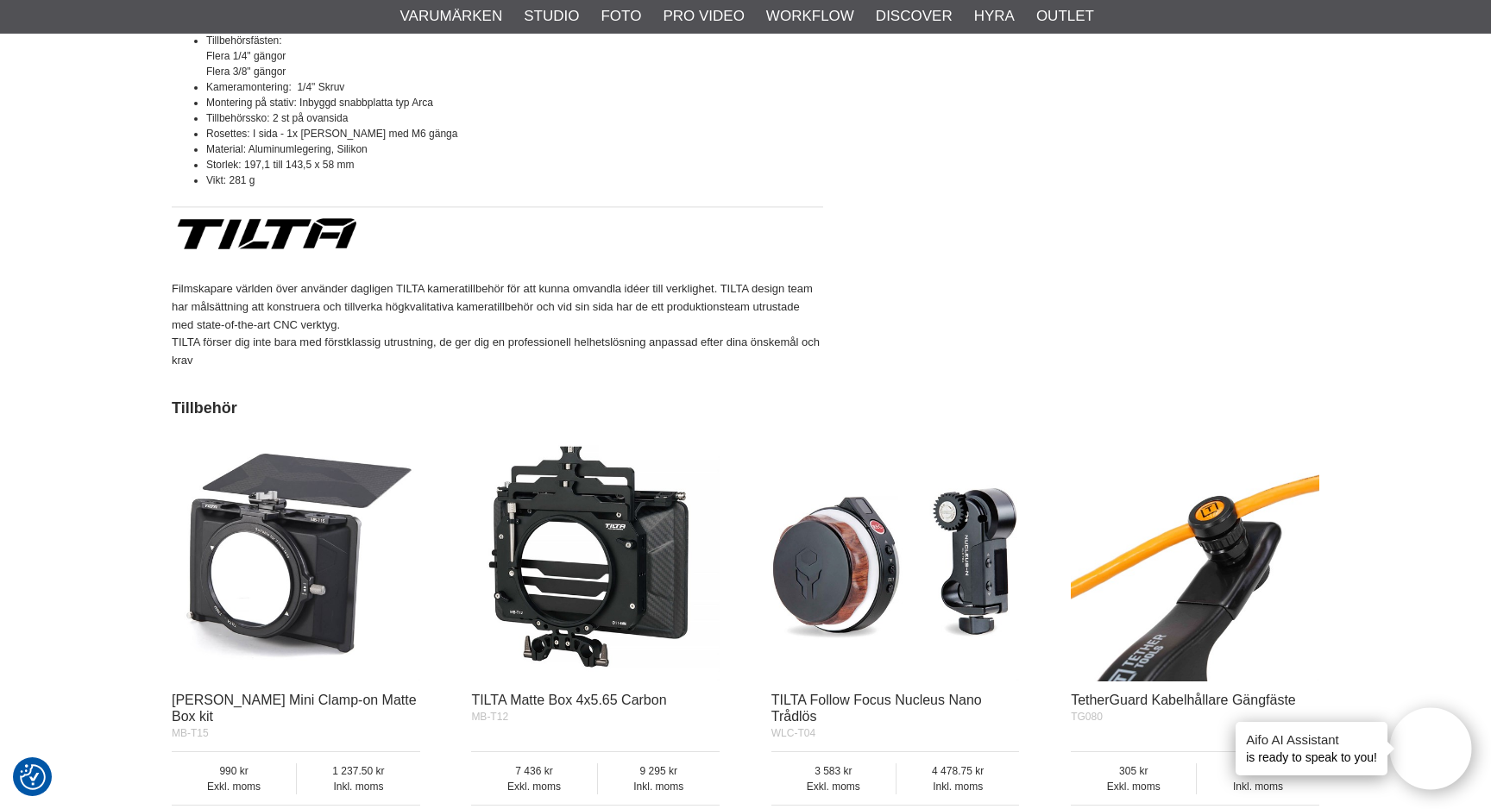
scroll to position [1474, 0]
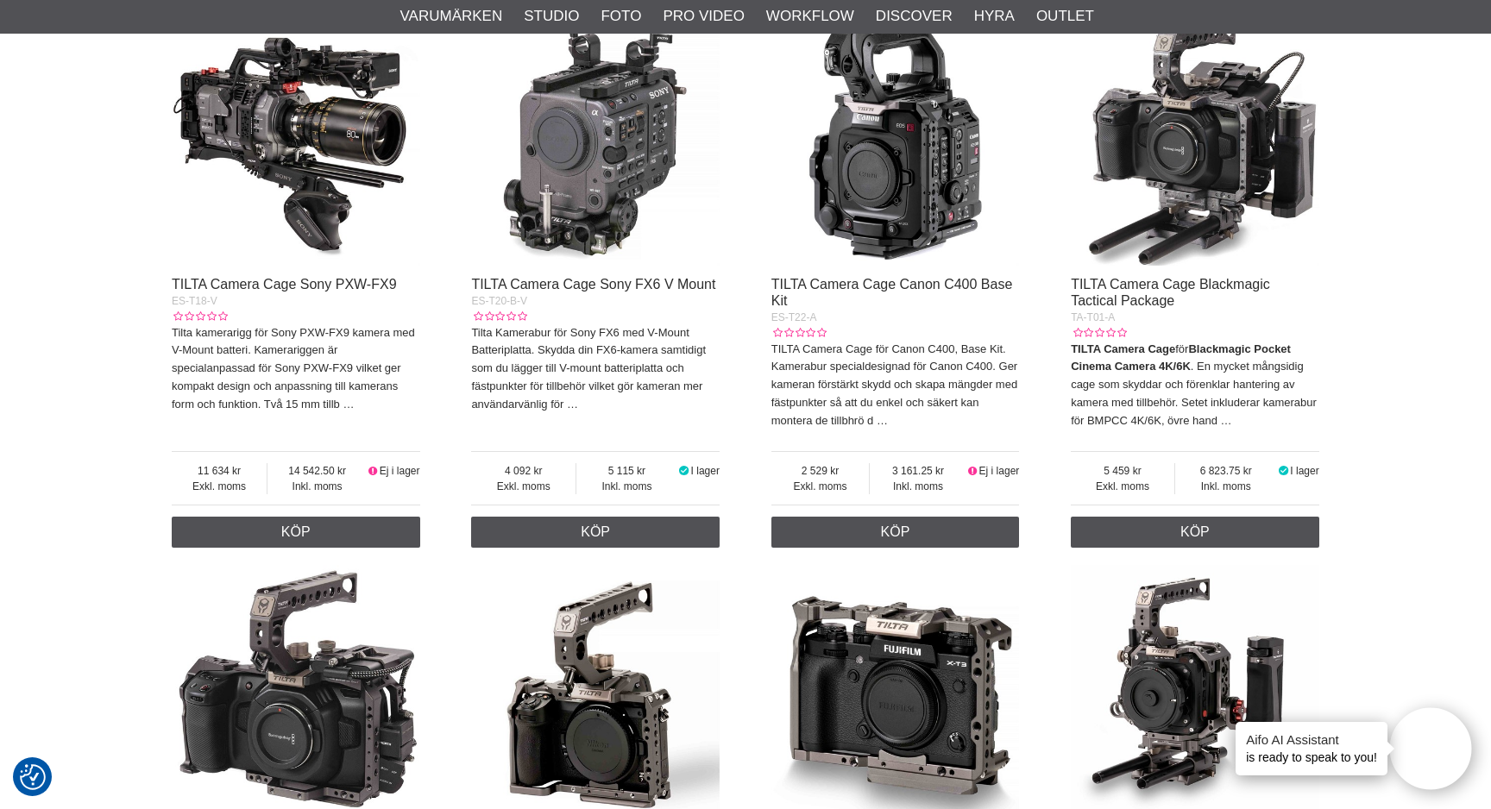
scroll to position [658, 0]
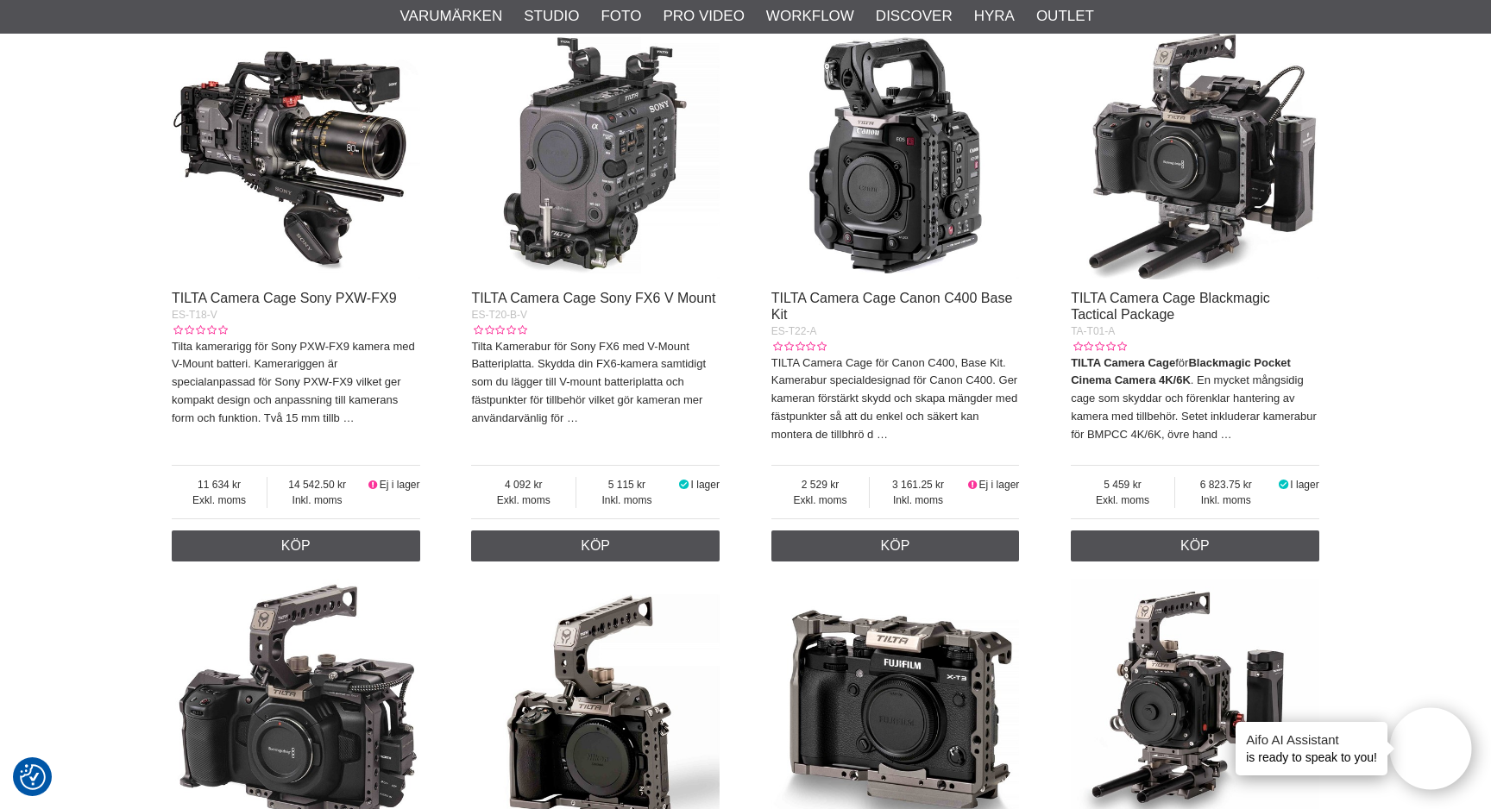
click at [1170, 186] on img at bounding box center [1195, 155] width 249 height 249
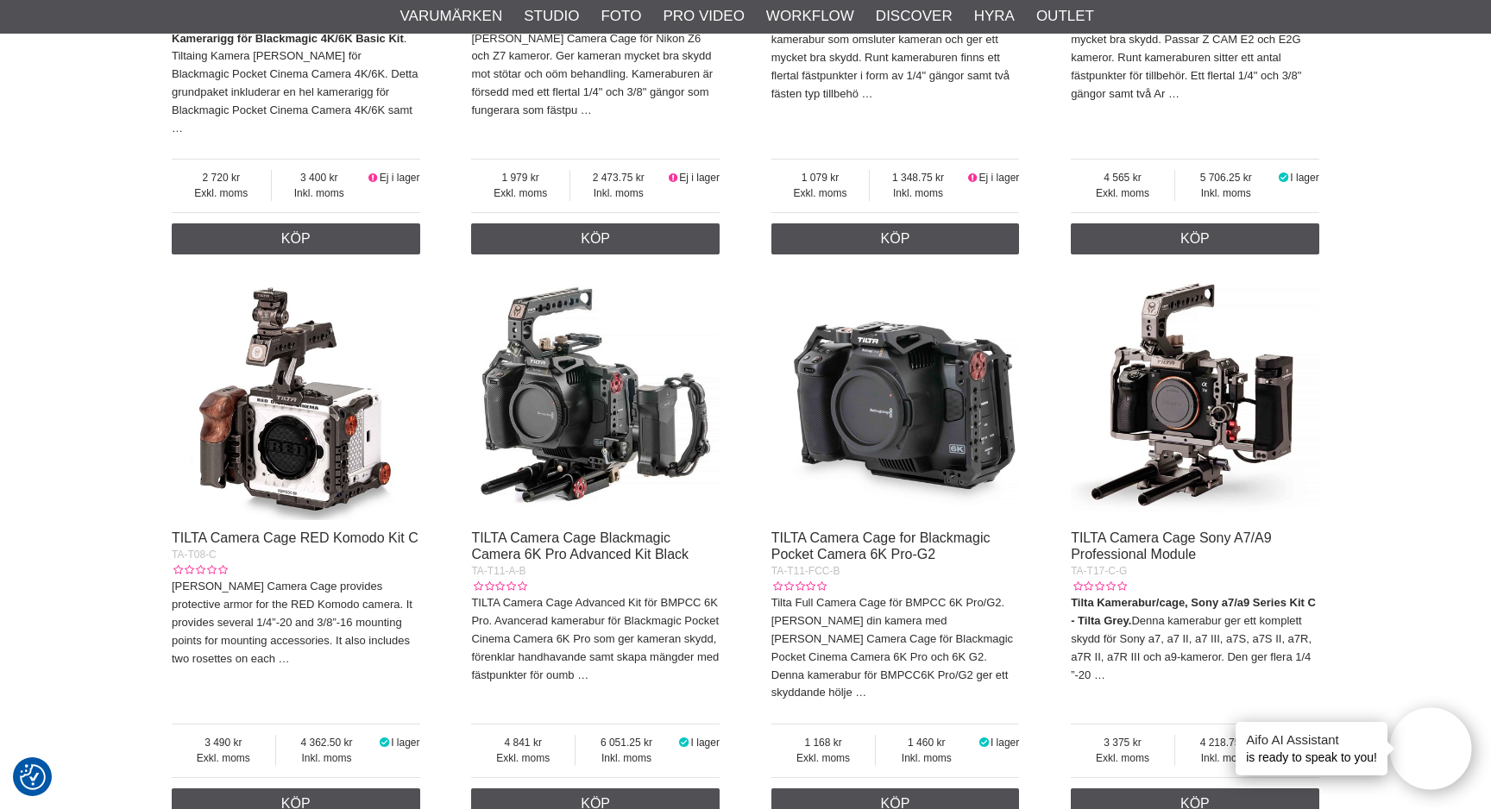
scroll to position [1531, 0]
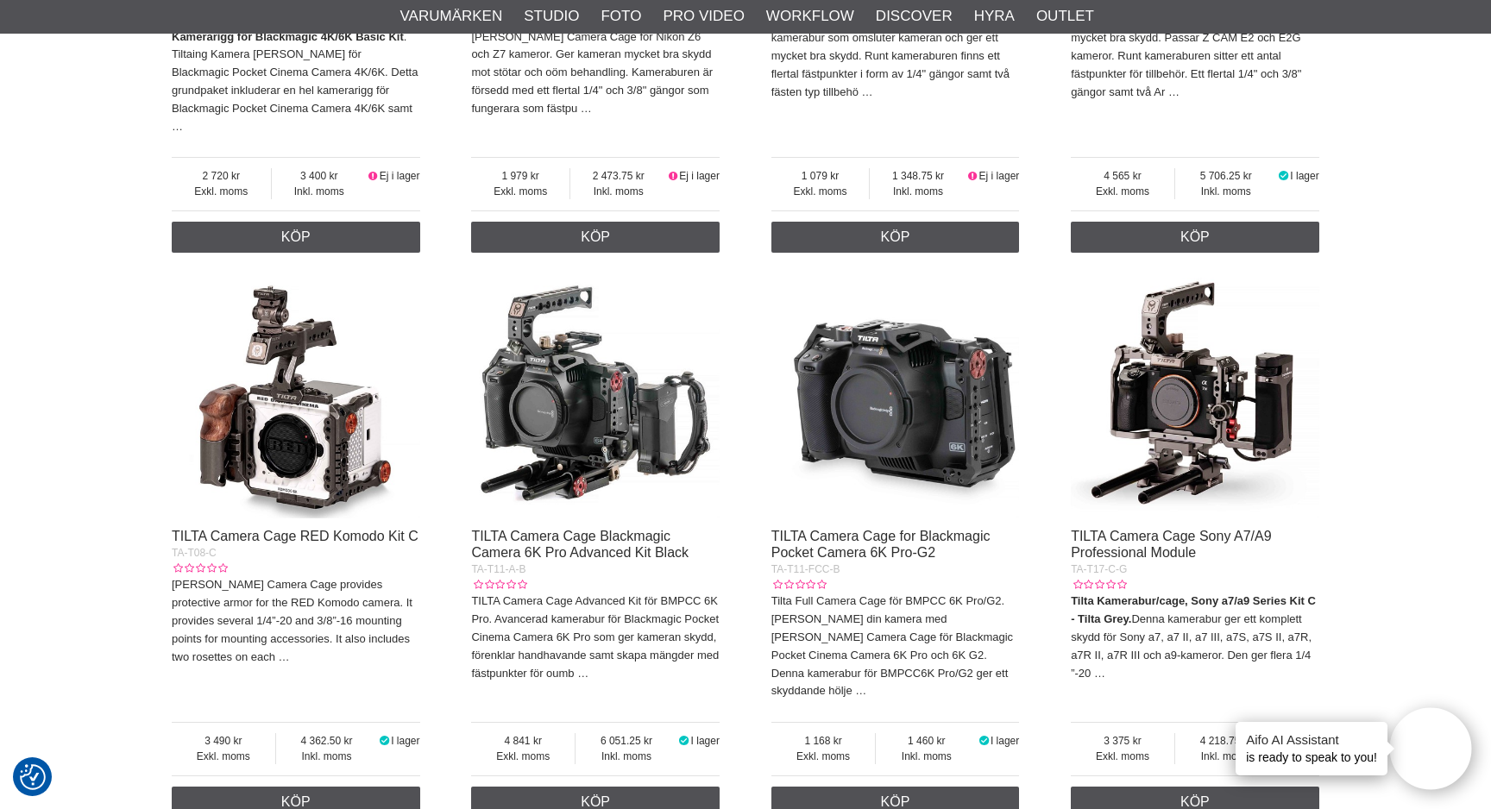
click at [624, 387] on img at bounding box center [595, 394] width 249 height 249
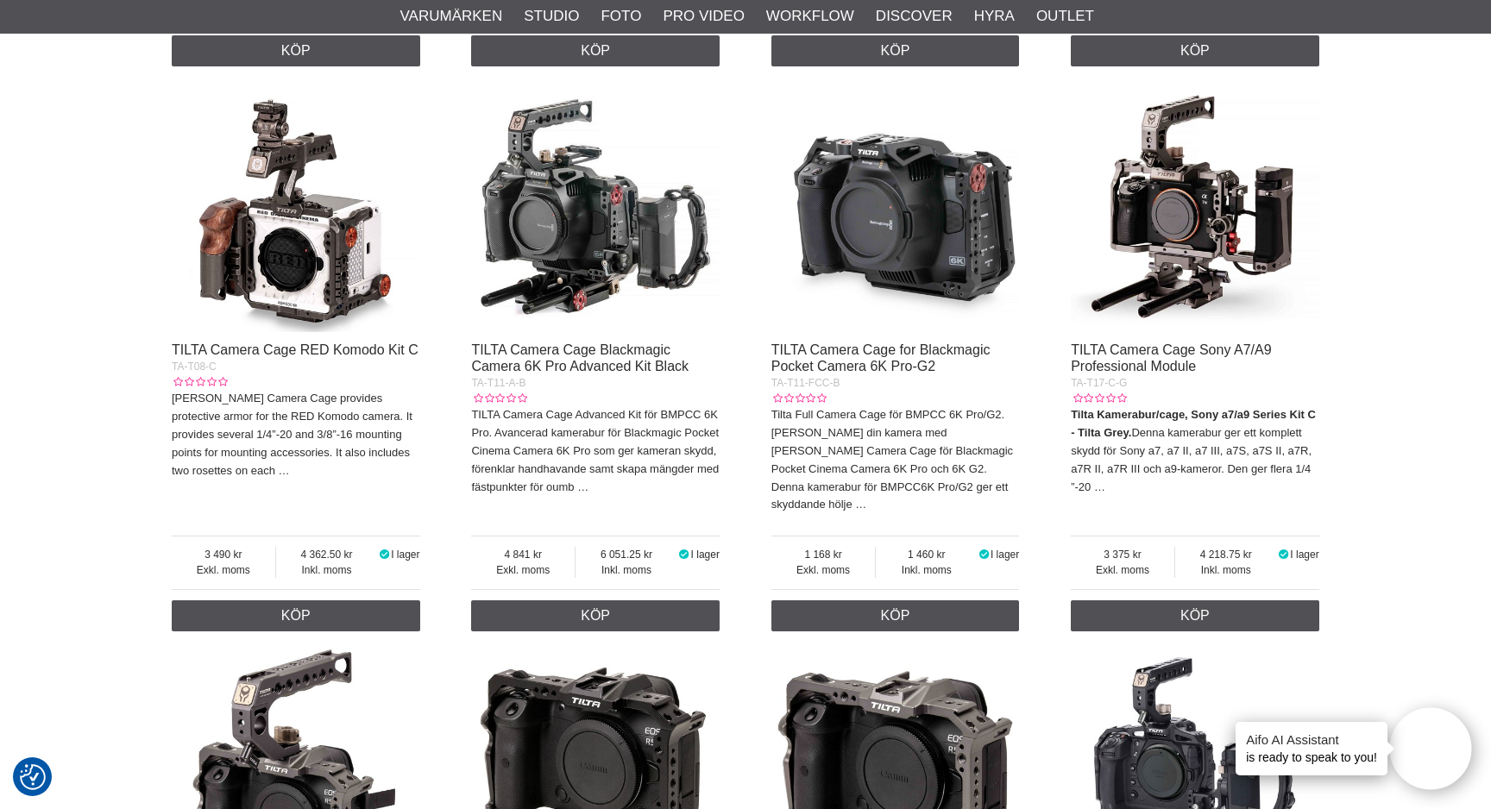
scroll to position [1694, 0]
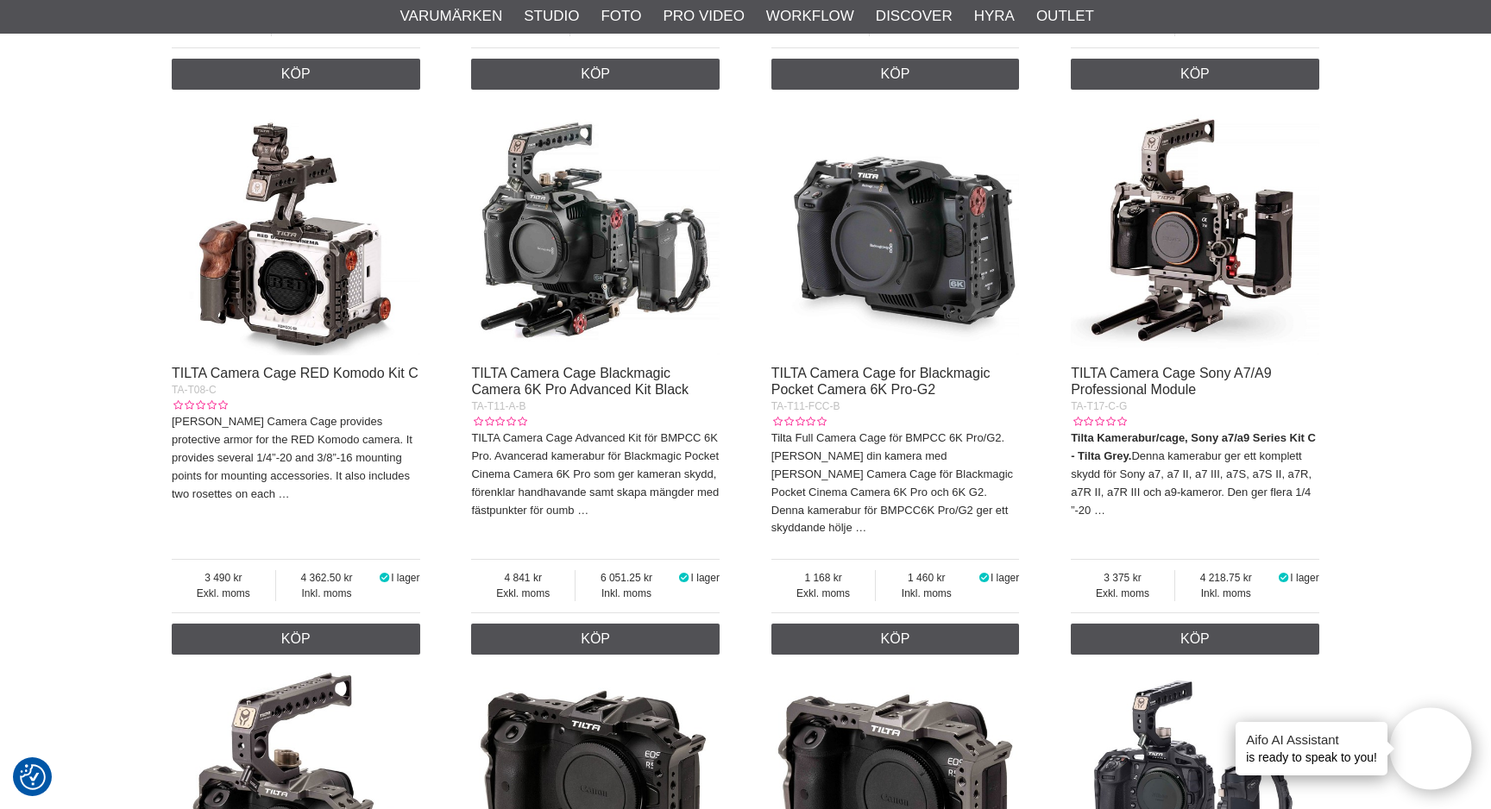
click at [887, 263] on img at bounding box center [896, 231] width 249 height 249
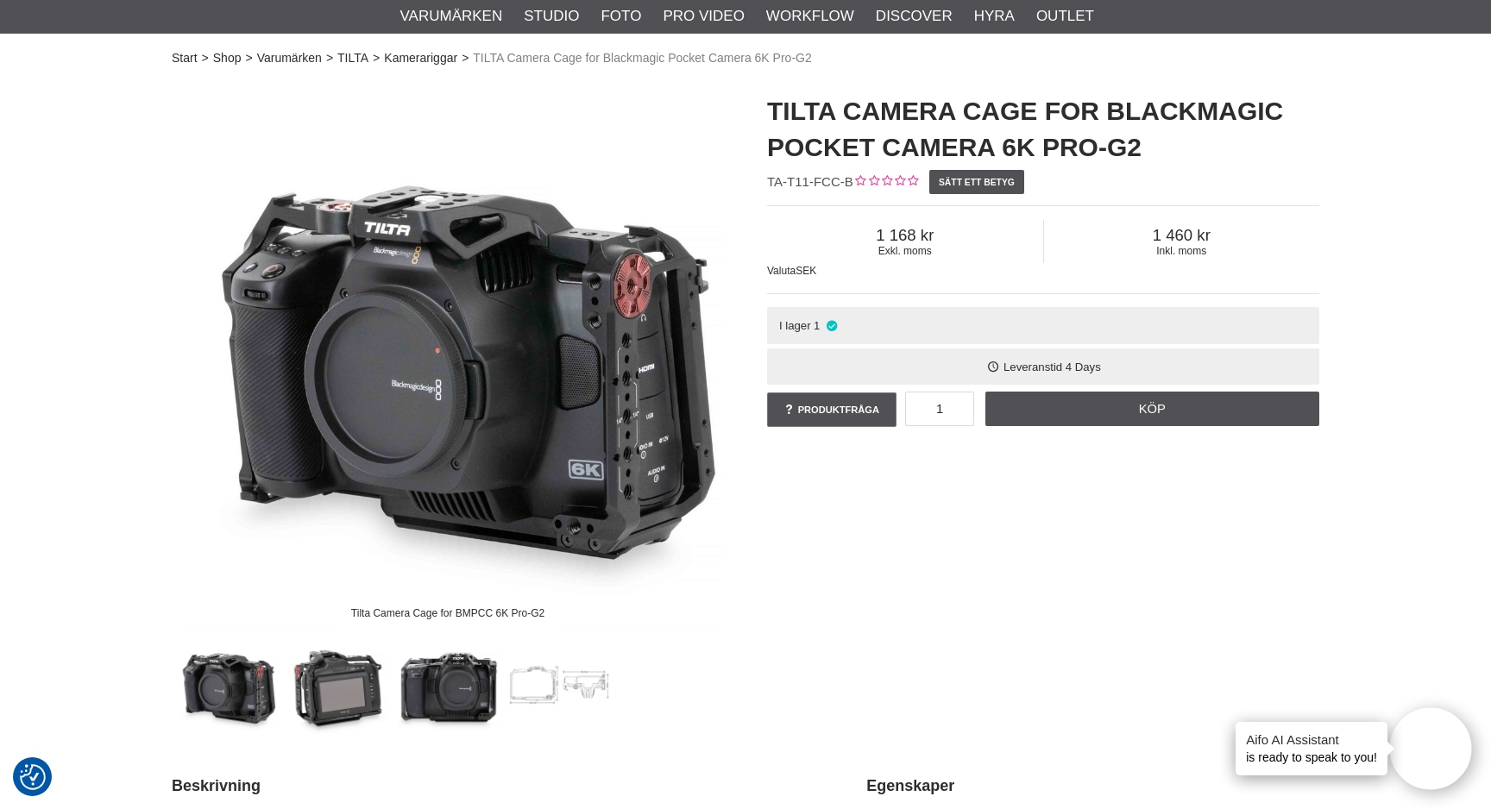
scroll to position [100, 0]
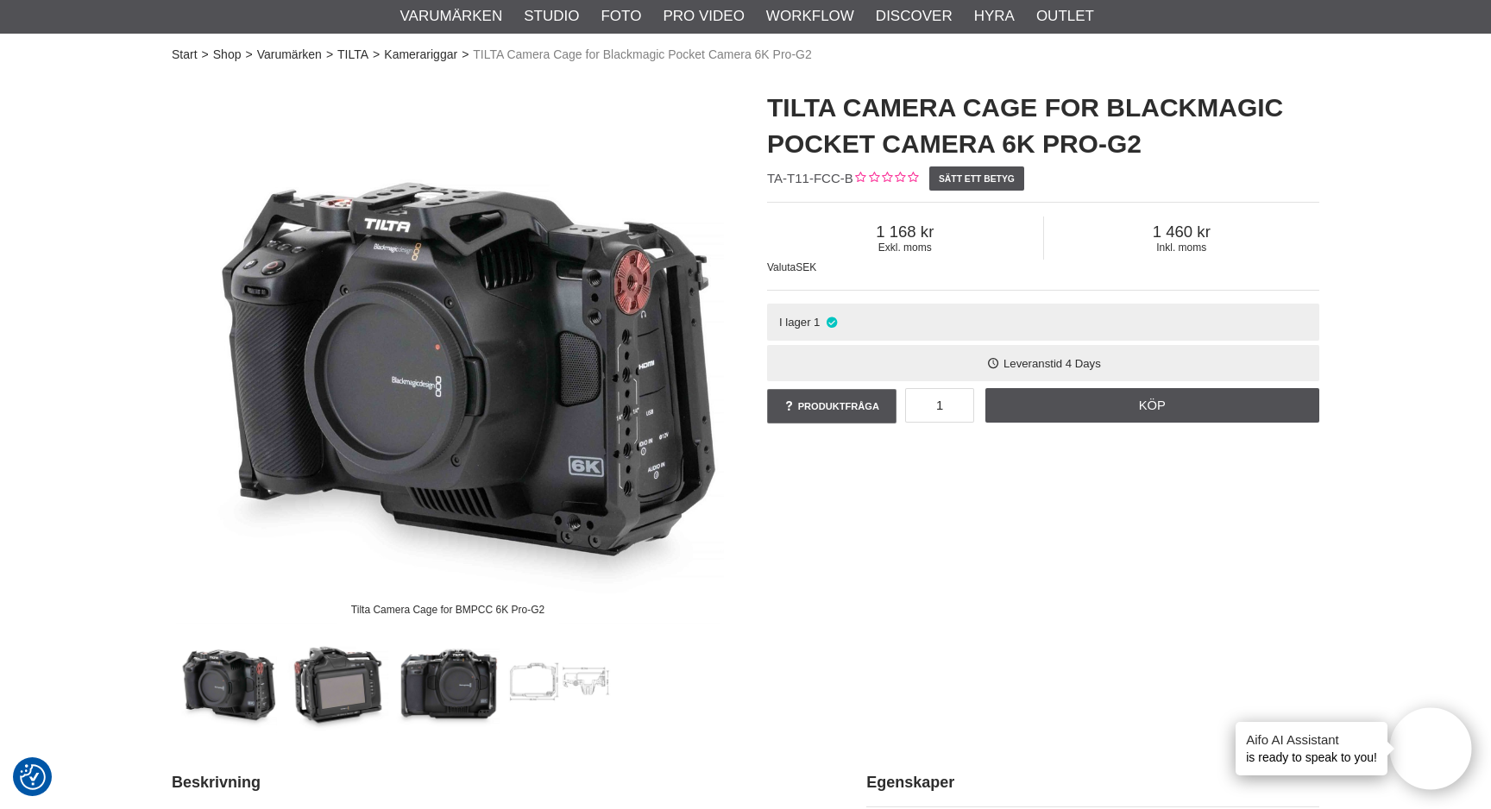
click at [261, 692] on img at bounding box center [225, 681] width 104 height 104
click at [345, 677] on img at bounding box center [337, 681] width 104 height 104
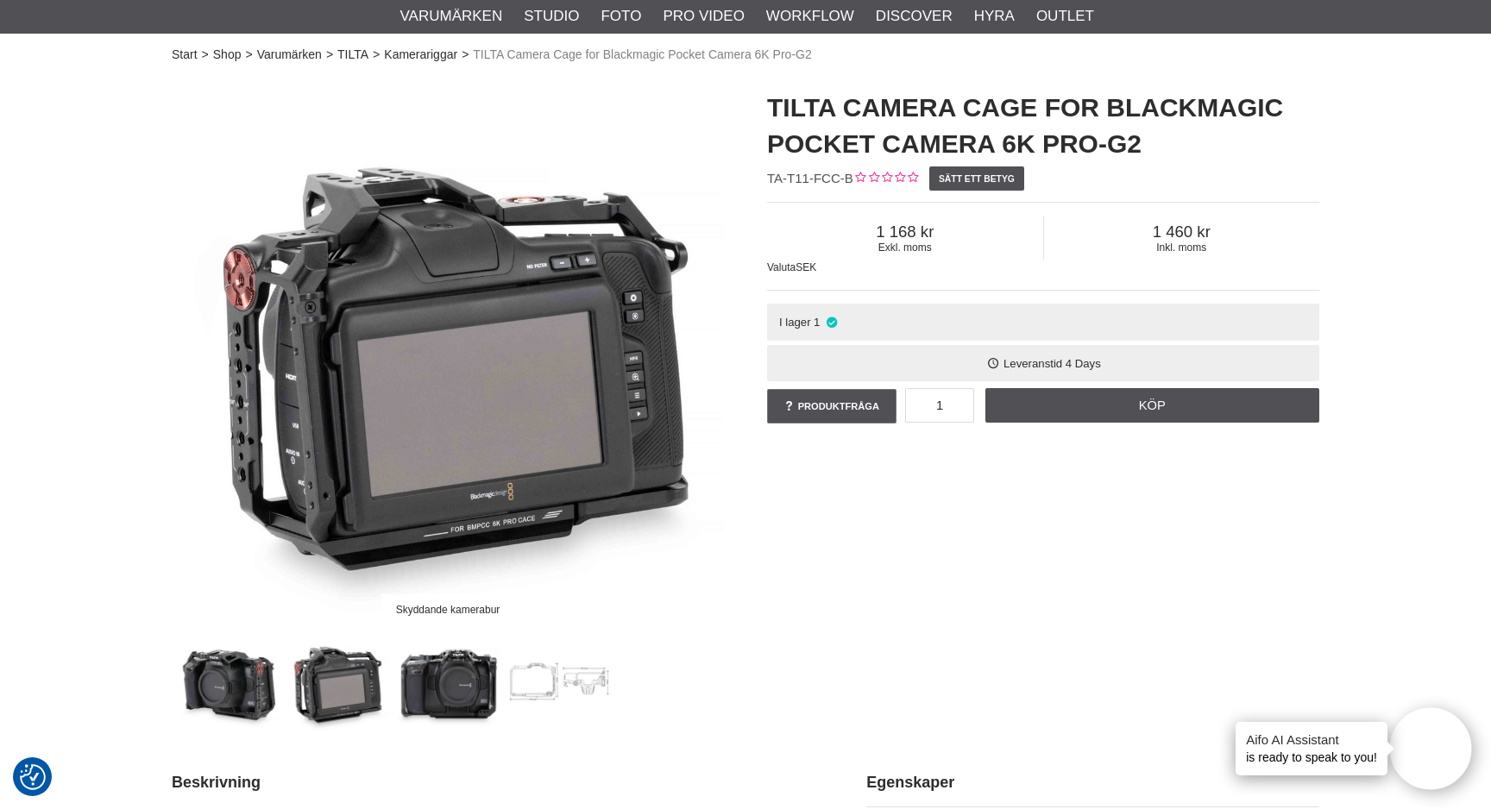
click at [444, 681] on img at bounding box center [448, 681] width 104 height 104
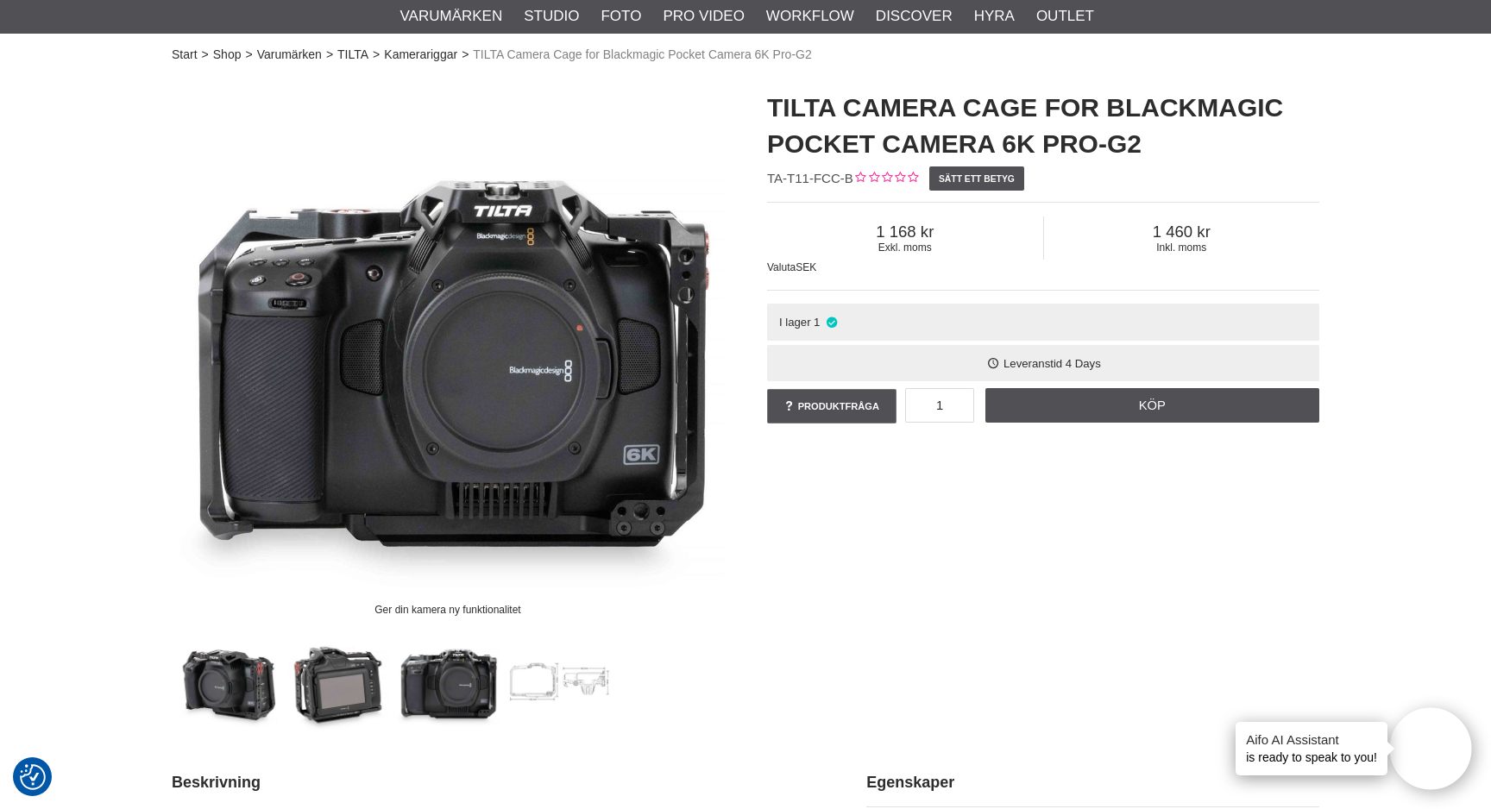
click at [517, 681] on img at bounding box center [559, 681] width 104 height 104
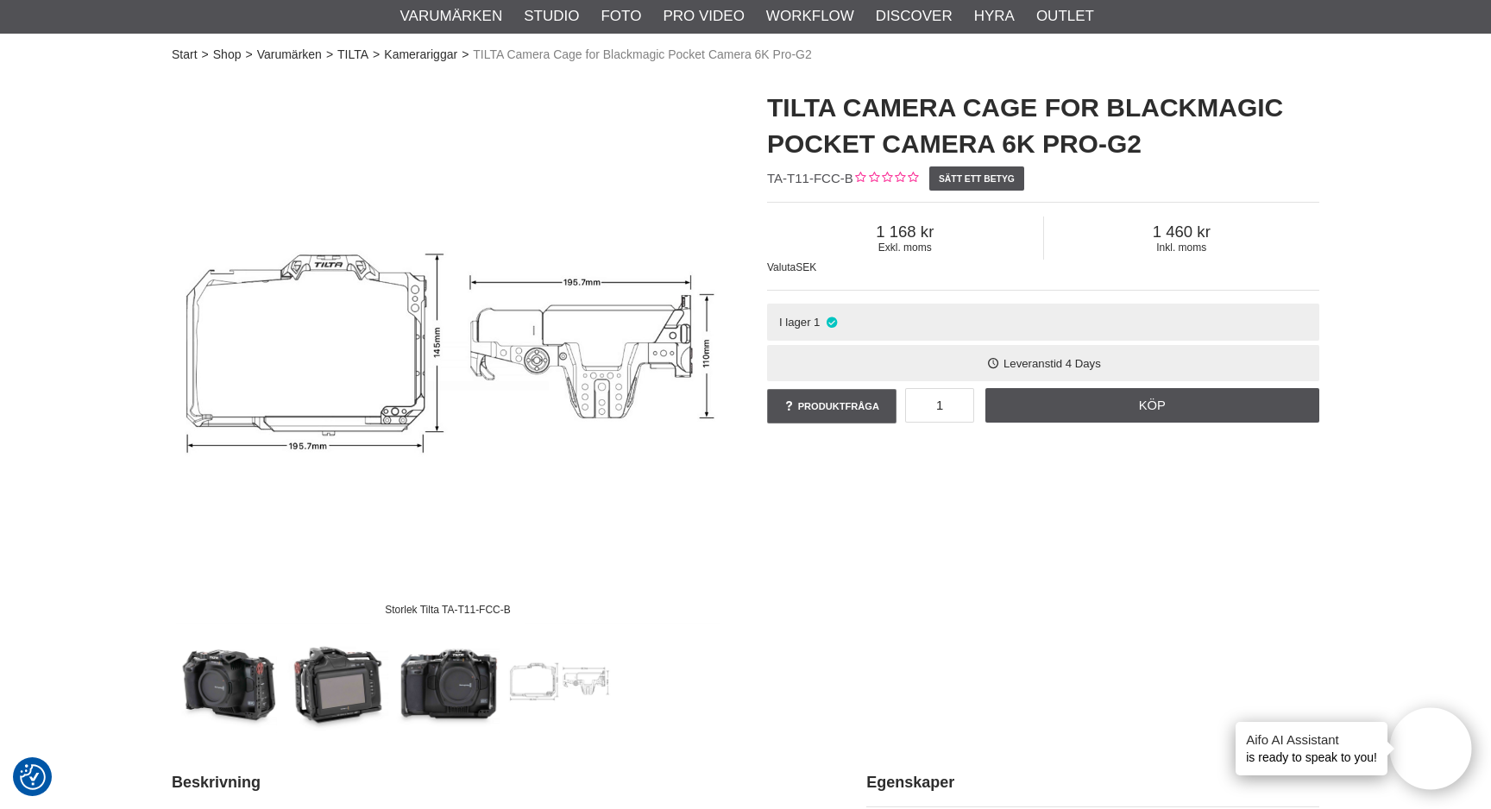
click at [573, 692] on img at bounding box center [559, 681] width 104 height 104
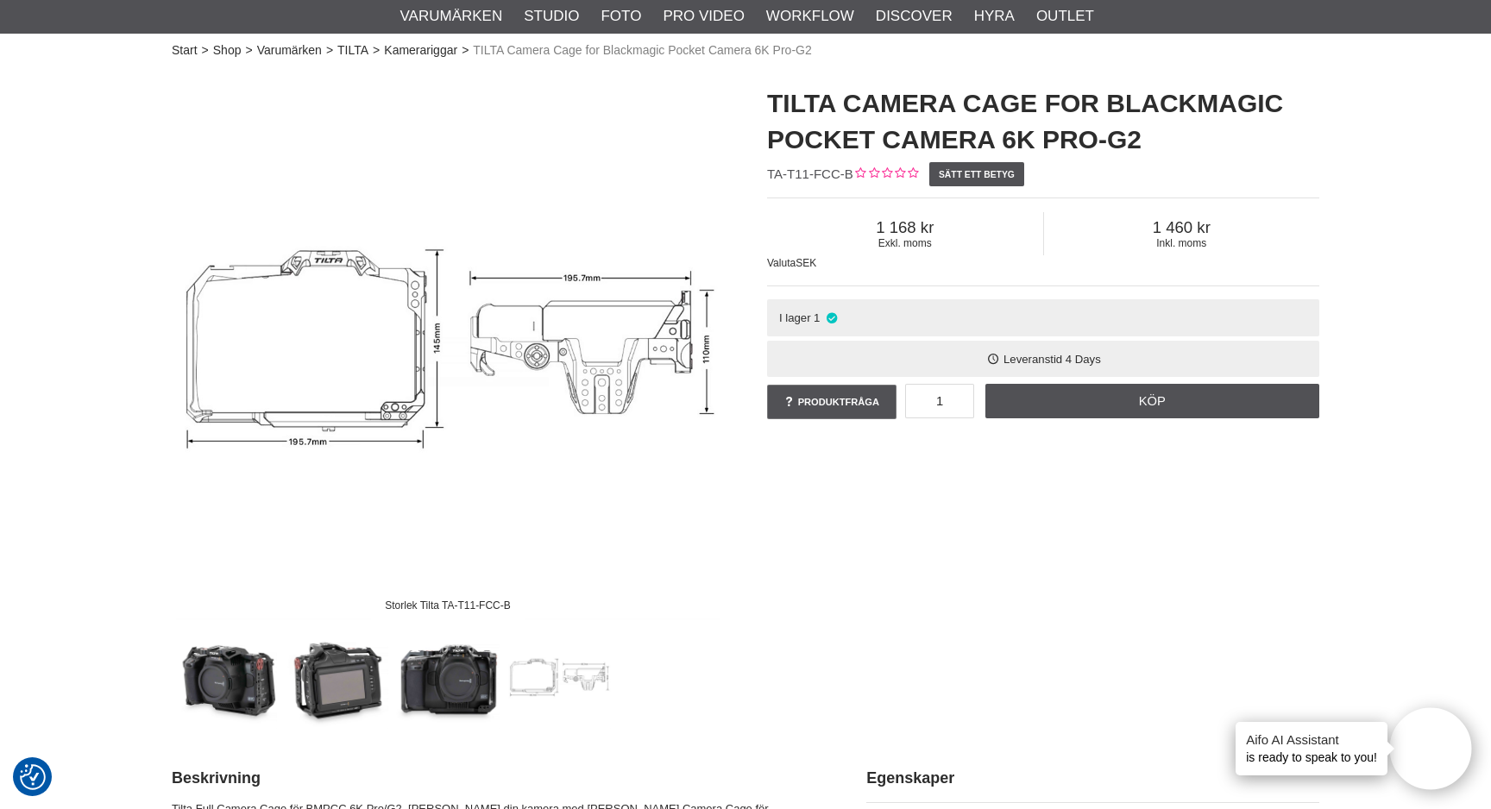
scroll to position [0, 0]
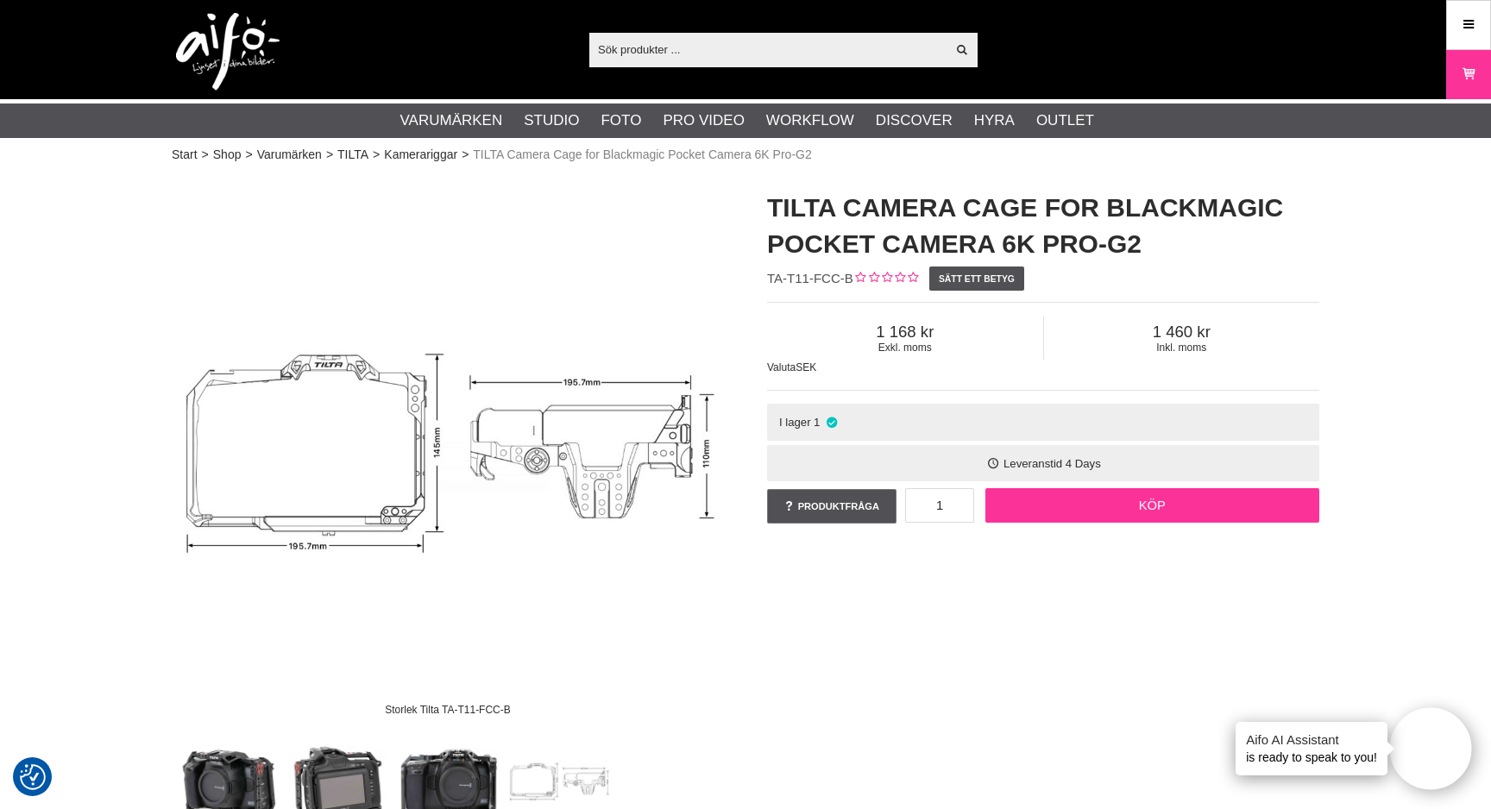
click at [1105, 513] on link "Köp" at bounding box center [1153, 505] width 335 height 35
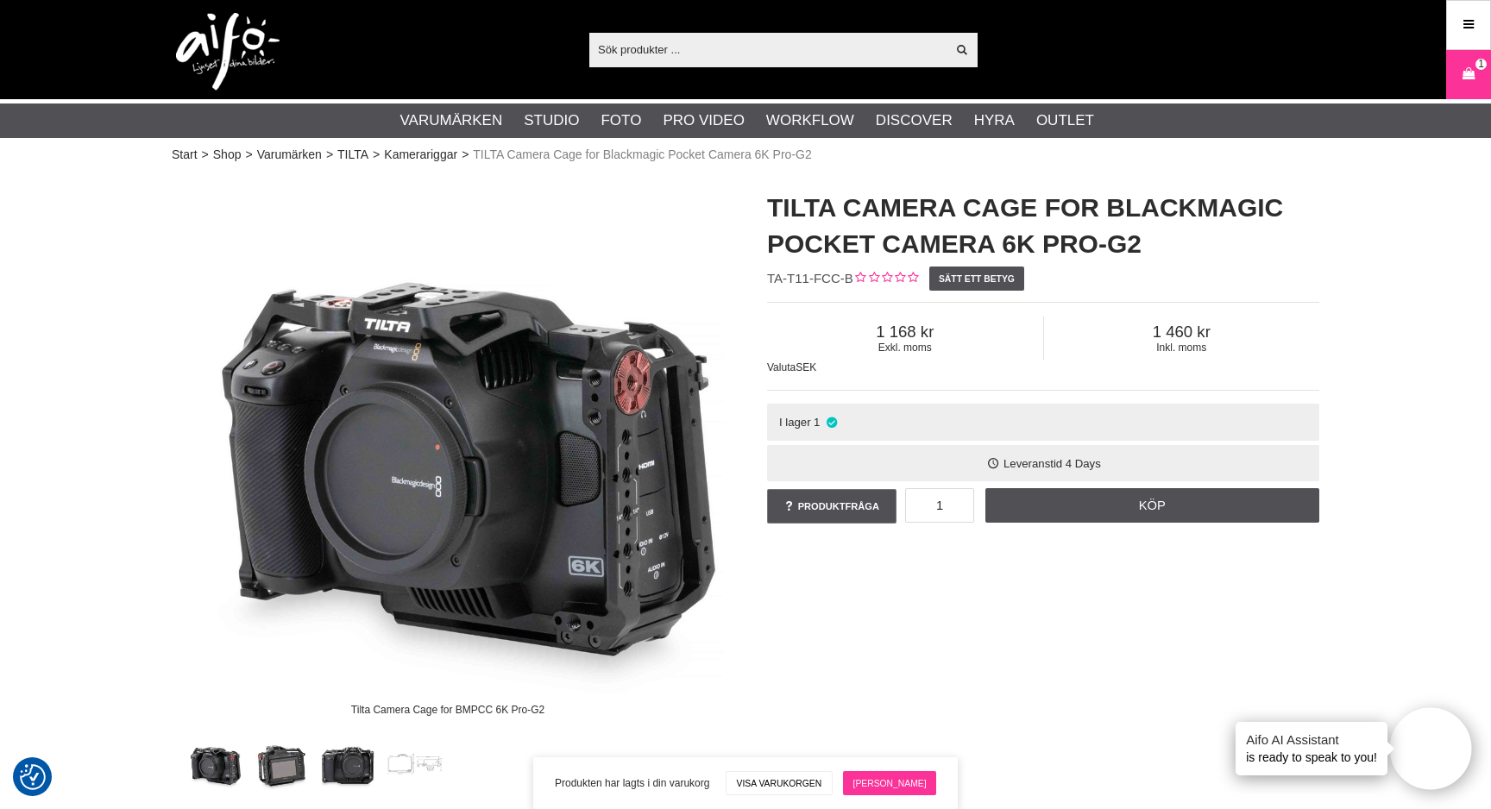
click at [901, 785] on link "[PERSON_NAME]" at bounding box center [889, 784] width 93 height 24
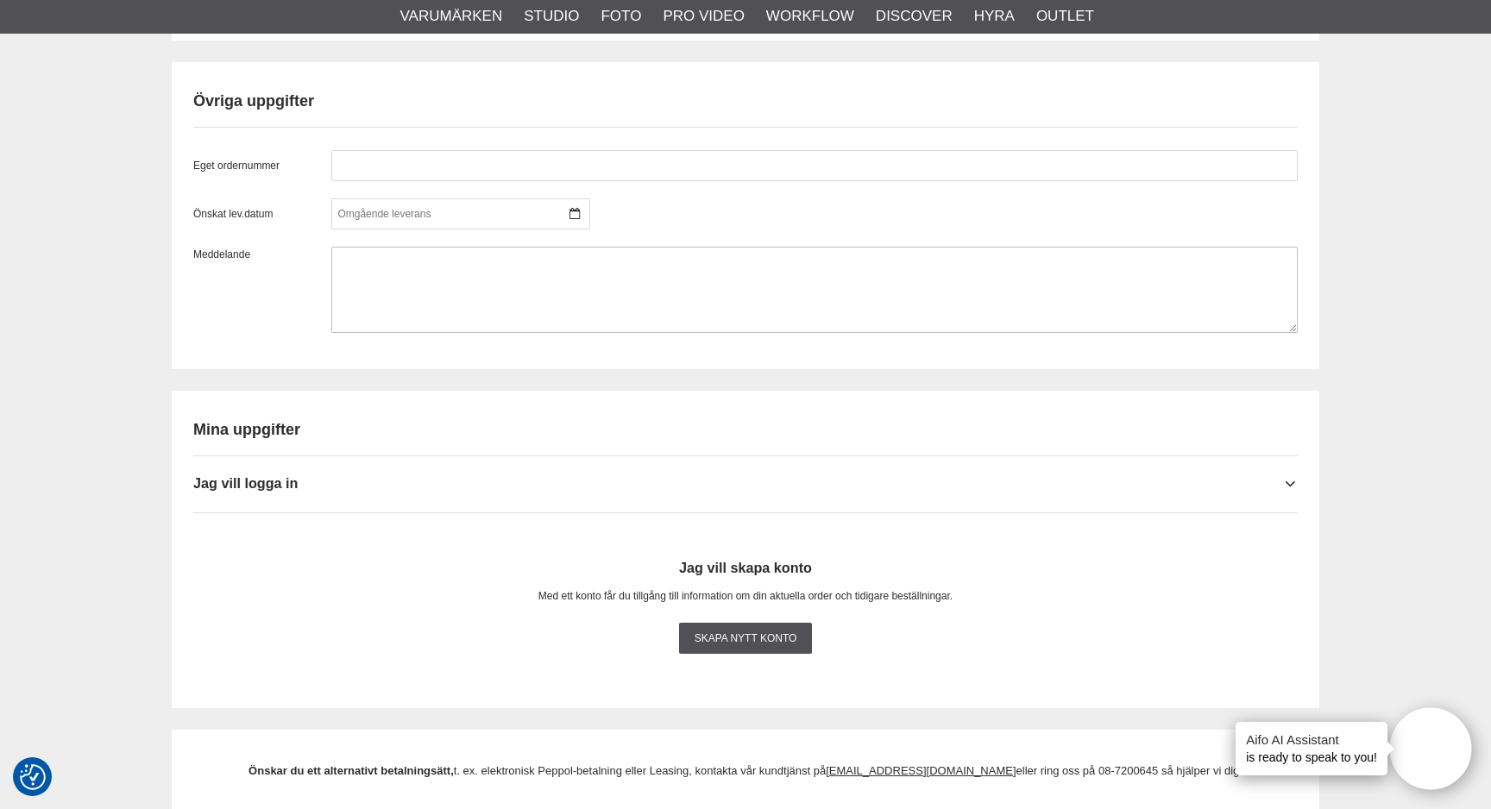
scroll to position [1399, 0]
click at [629, 432] on h2 "Mina uppgifter" at bounding box center [745, 428] width 1105 height 22
click at [909, 465] on div "Jag vill logga in" at bounding box center [745, 475] width 1105 height 42
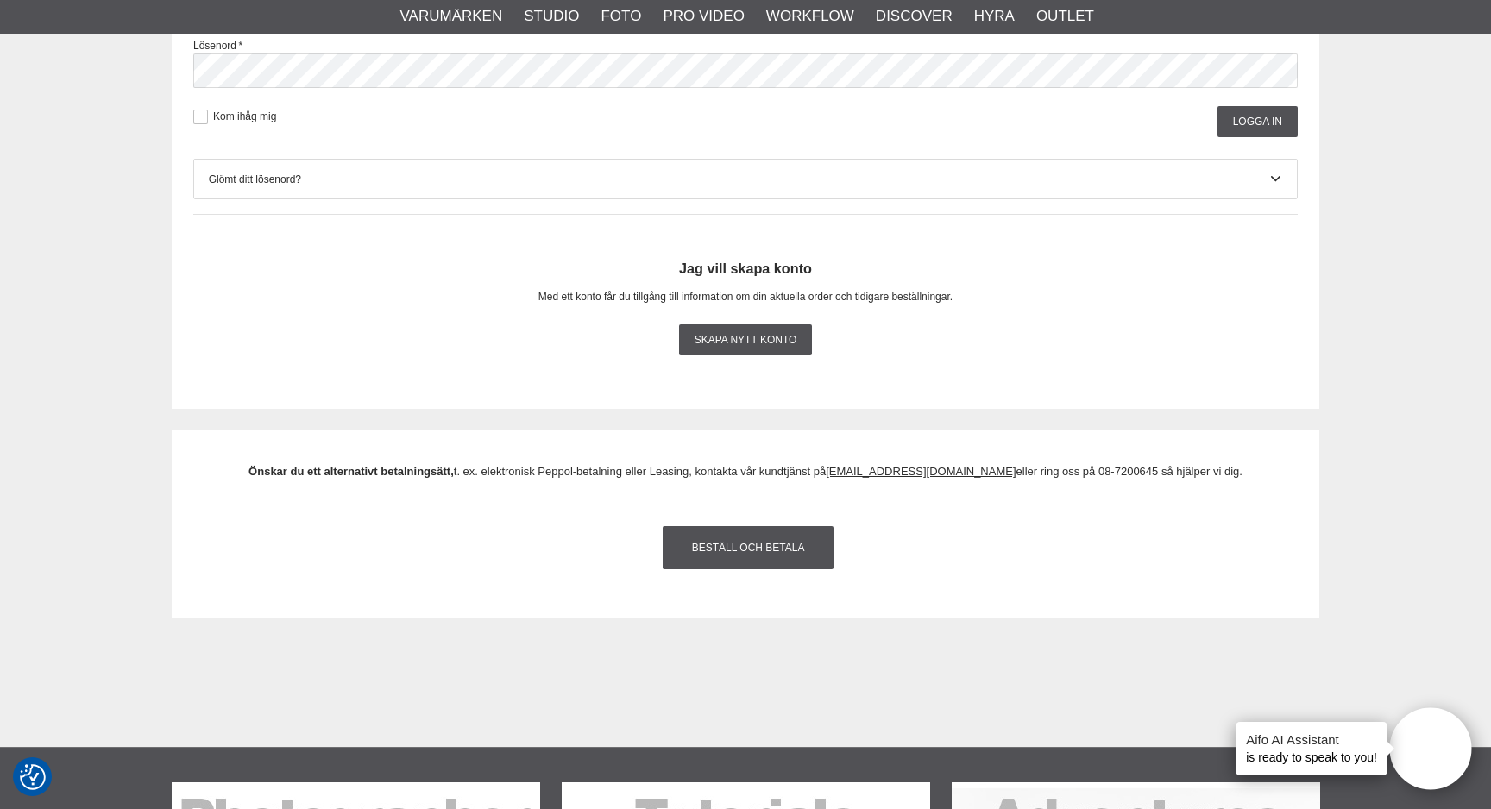
scroll to position [1963, 0]
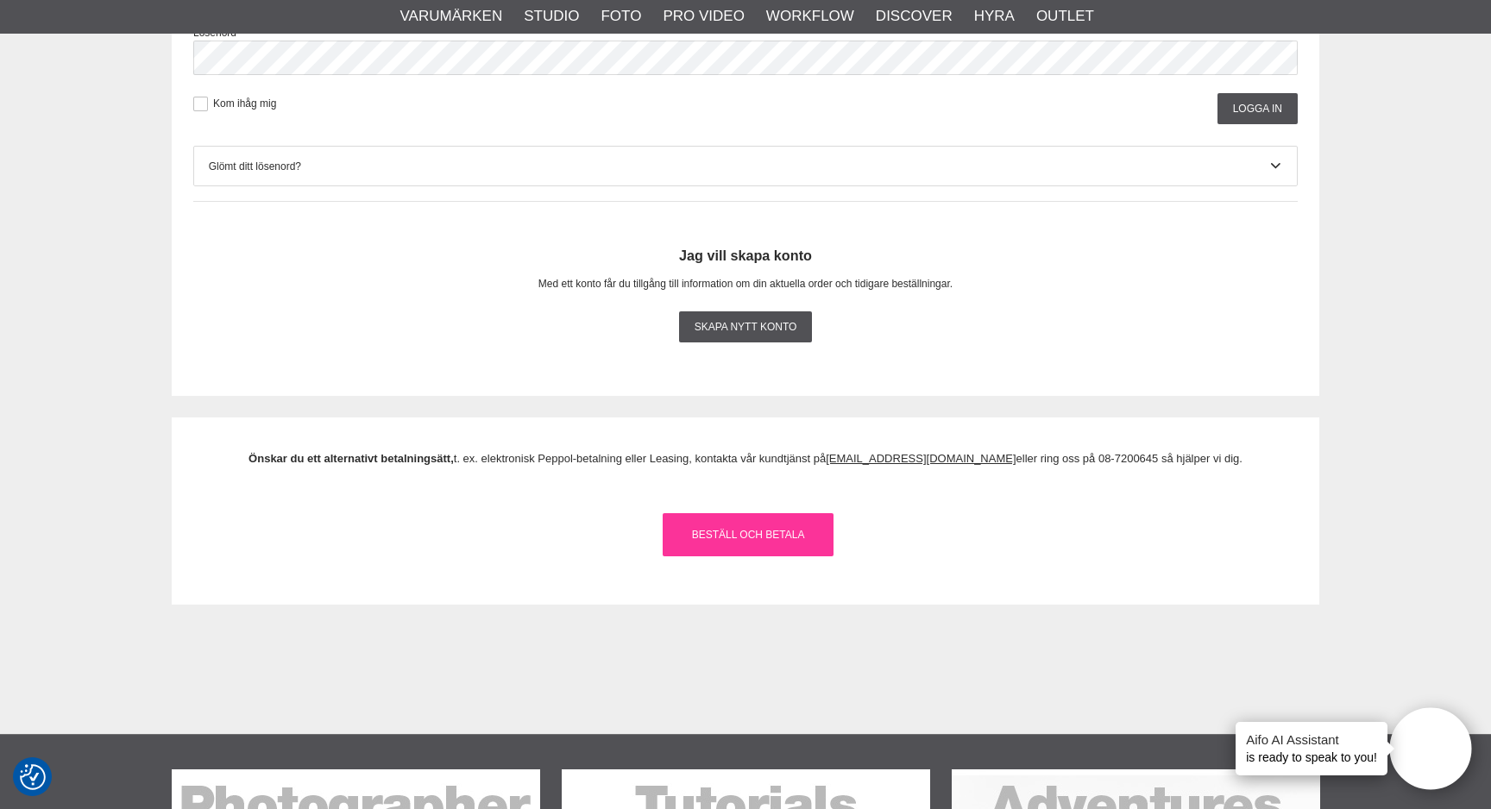
click at [743, 544] on link "Beställ och Betala" at bounding box center [748, 534] width 171 height 43
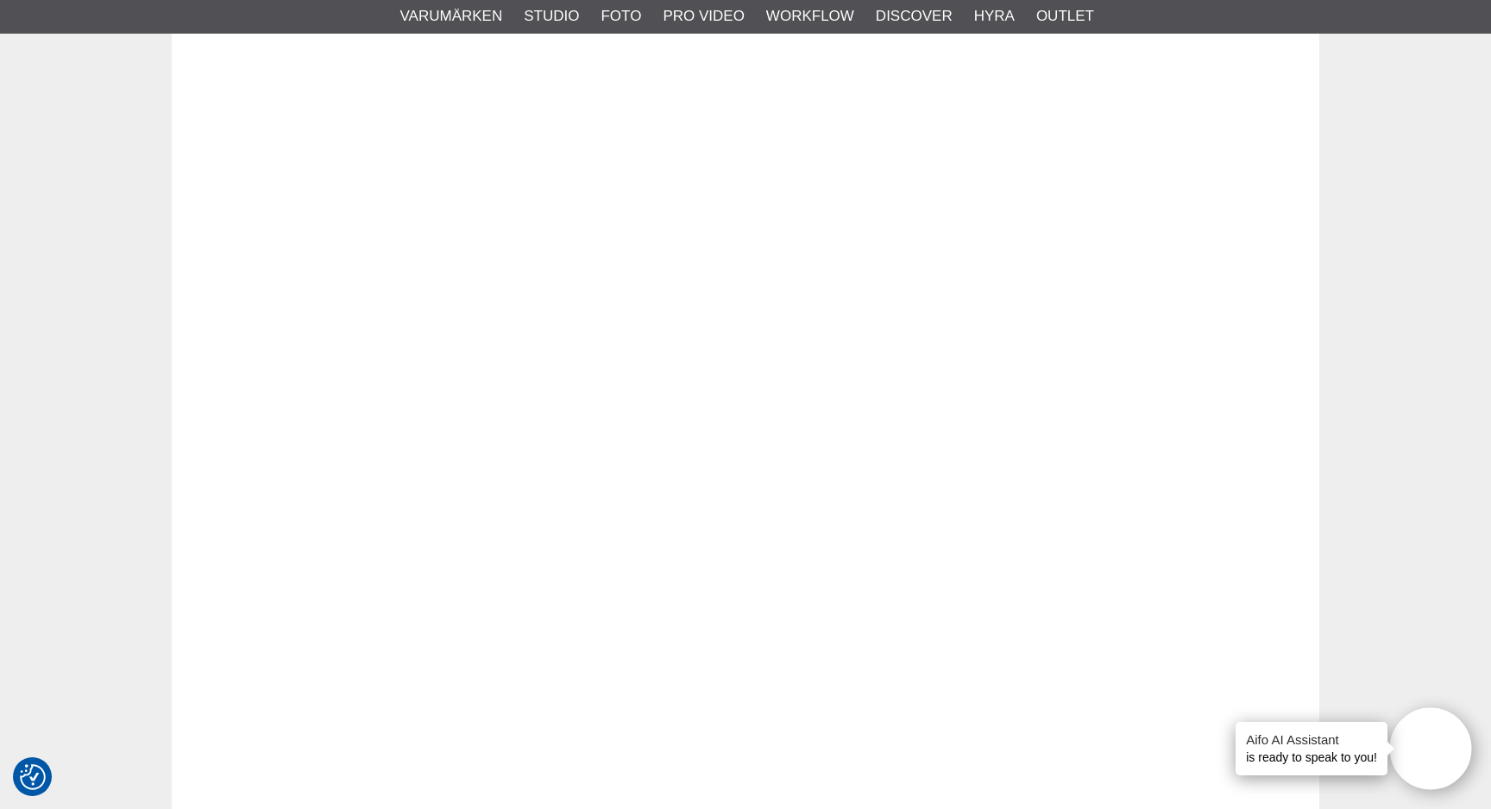
scroll to position [0, 0]
